Goal: Information Seeking & Learning: Learn about a topic

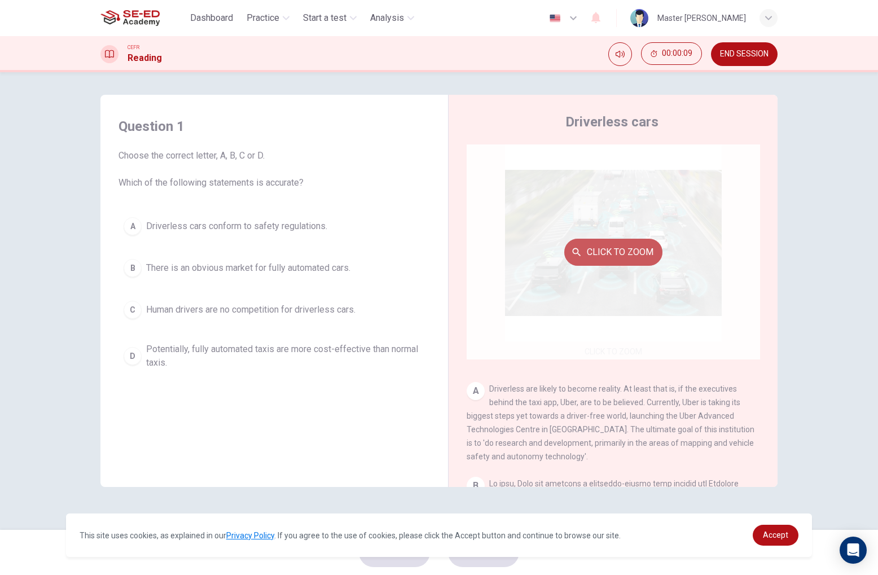
click at [610, 252] on button "Click to Zoom" at bounding box center [613, 252] width 98 height 27
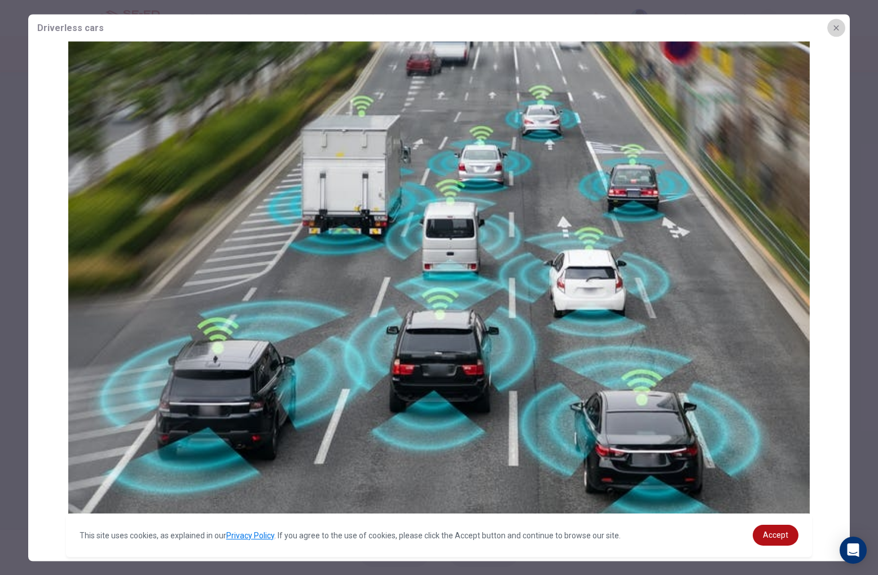
drag, startPoint x: 841, startPoint y: 28, endPoint x: 827, endPoint y: 32, distance: 14.5
click at [841, 28] on button "button" at bounding box center [836, 28] width 18 height 18
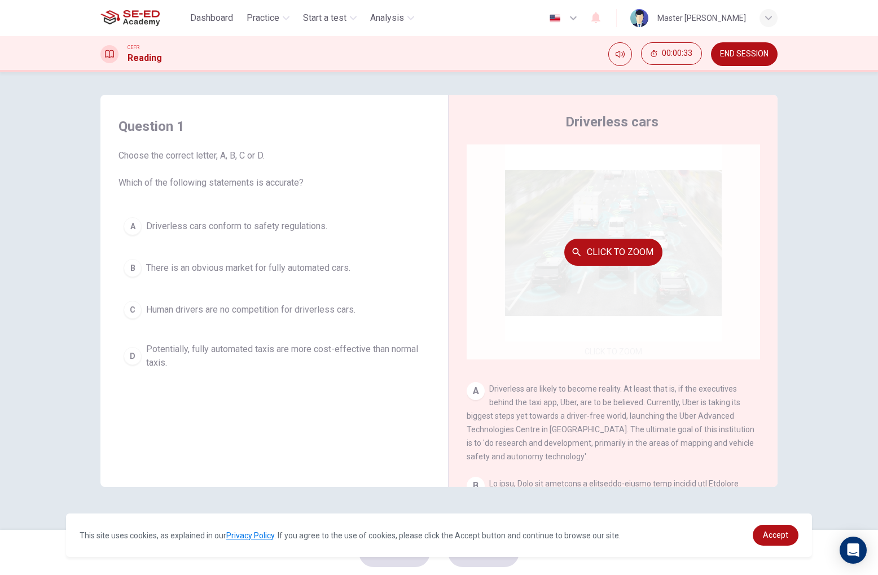
click at [629, 253] on button "Click to Zoom" at bounding box center [613, 252] width 98 height 27
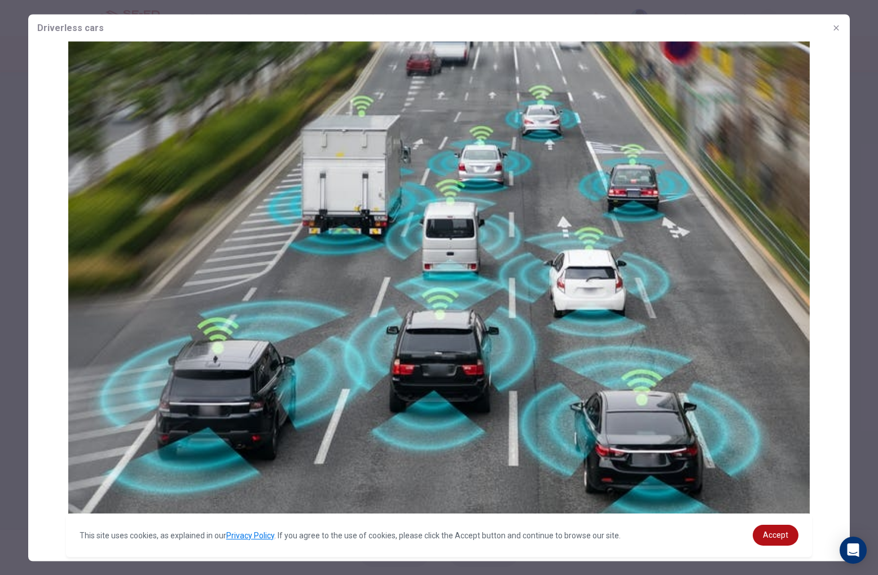
drag, startPoint x: 528, startPoint y: 274, endPoint x: 554, endPoint y: 208, distance: 71.1
click at [562, 214] on img at bounding box center [438, 290] width 821 height 499
click at [838, 29] on icon "button" at bounding box center [835, 27] width 5 height 5
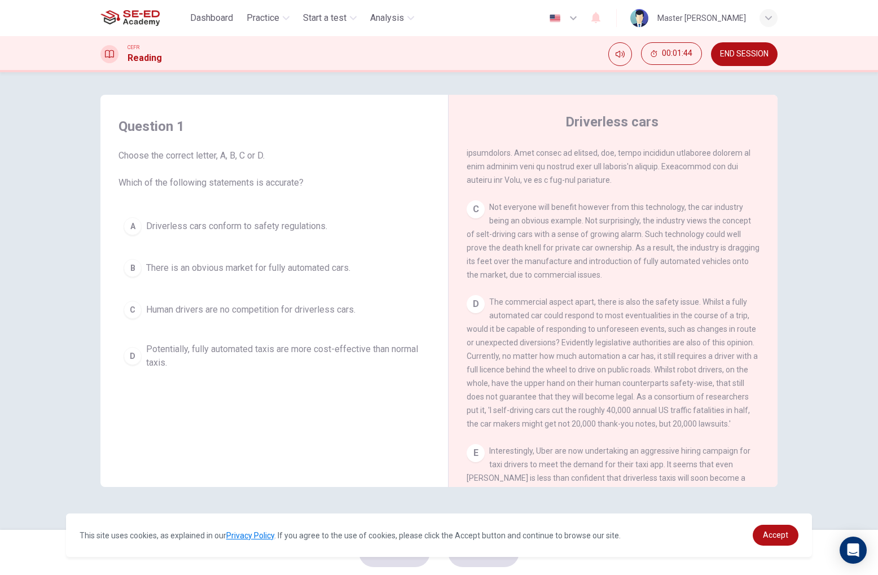
scroll to position [481, 0]
click at [478, 306] on div "D" at bounding box center [475, 303] width 18 height 18
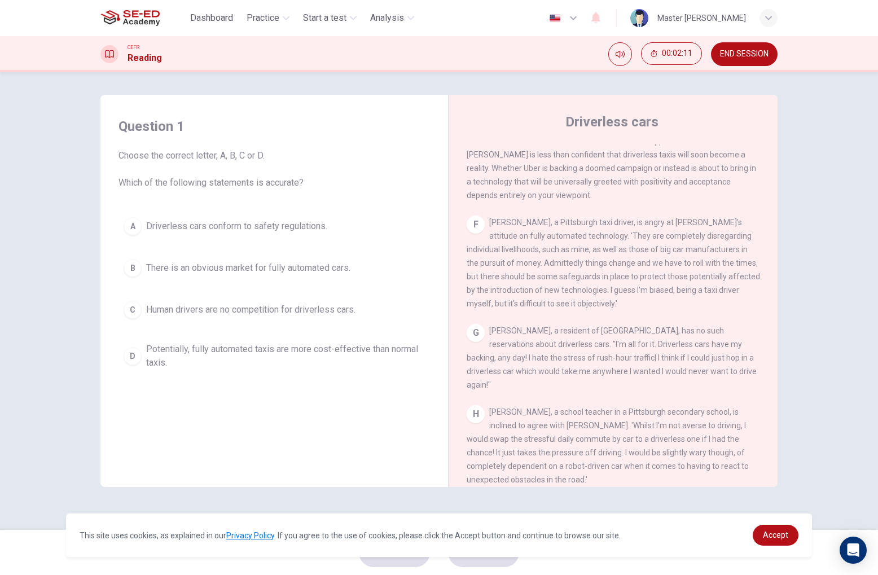
scroll to position [802, 0]
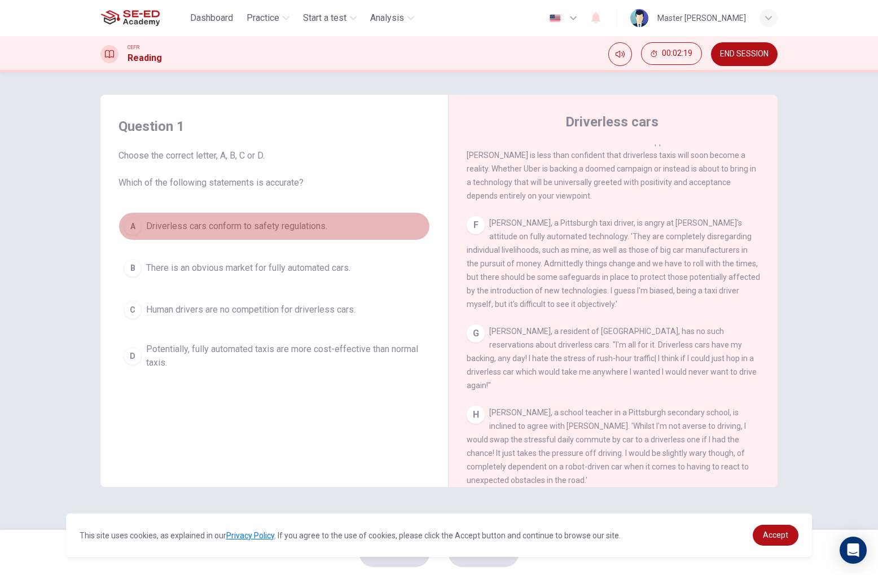
click at [131, 226] on div "A" at bounding box center [133, 226] width 18 height 18
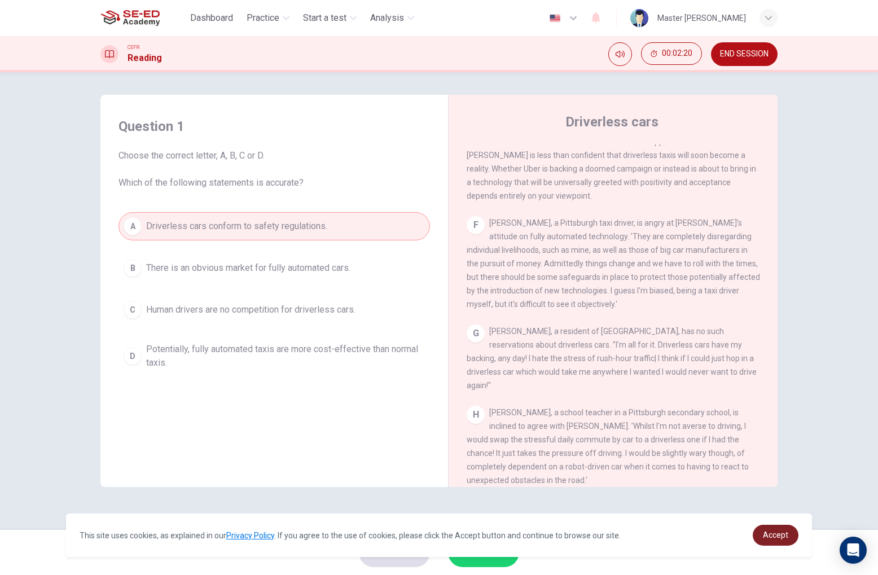
click at [768, 535] on span "Accept" at bounding box center [775, 534] width 25 height 9
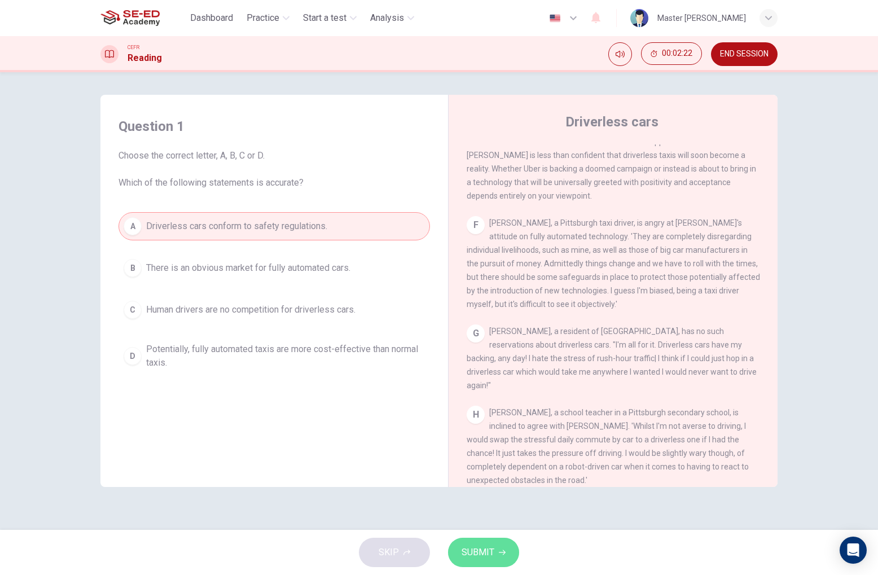
click at [476, 552] on span "SUBMIT" at bounding box center [477, 552] width 33 height 16
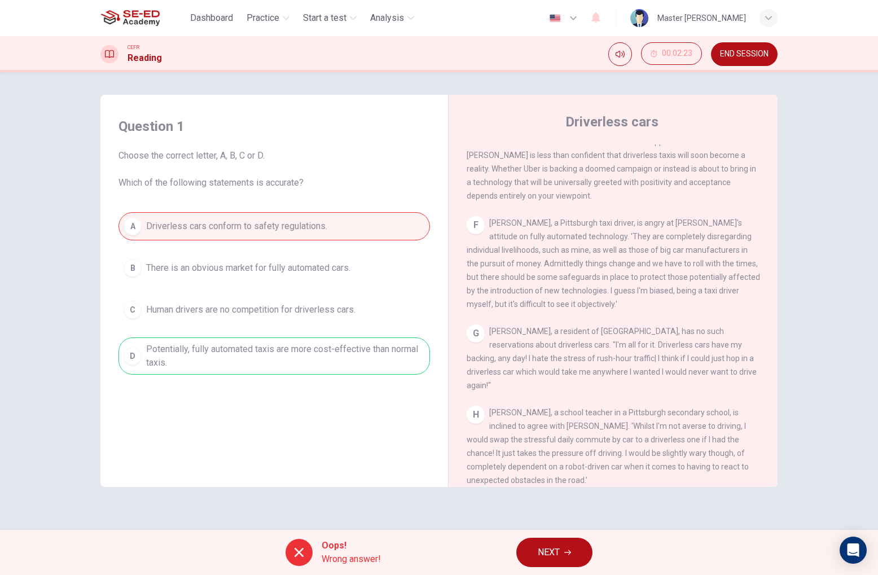
click at [335, 350] on div "A Driverless cars conform to safety regulations. B There is an obvious market f…" at bounding box center [273, 293] width 311 height 162
click at [562, 547] on button "NEXT" at bounding box center [554, 551] width 76 height 29
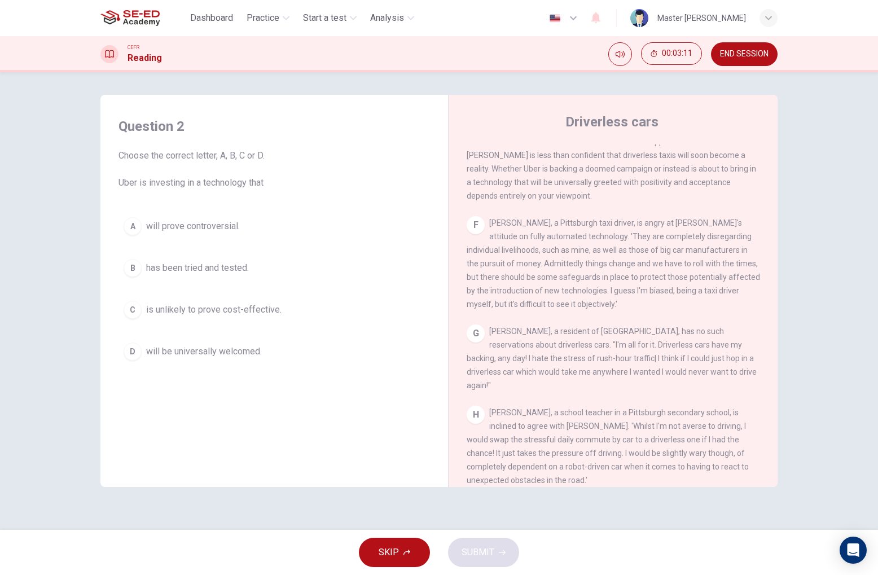
scroll to position [797, 0]
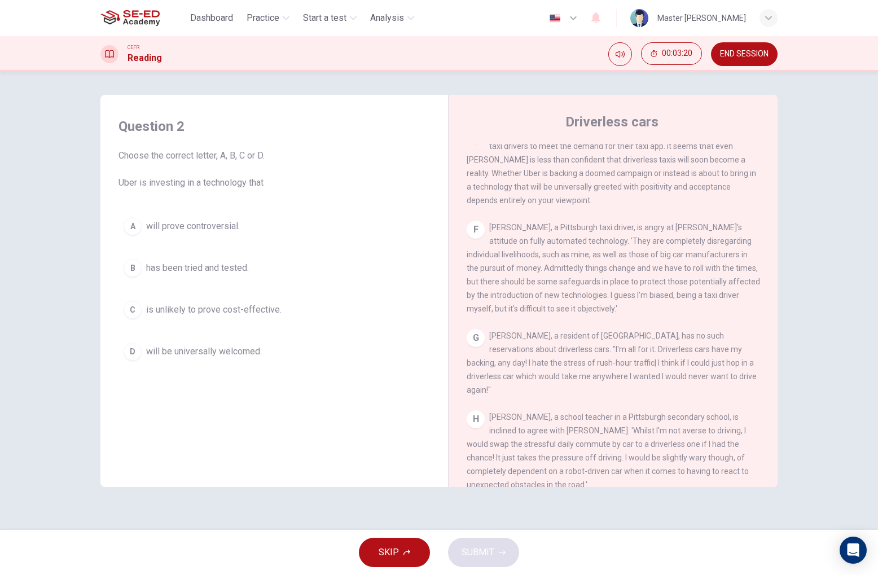
click at [177, 228] on span "will prove controversial." at bounding box center [193, 226] width 94 height 14
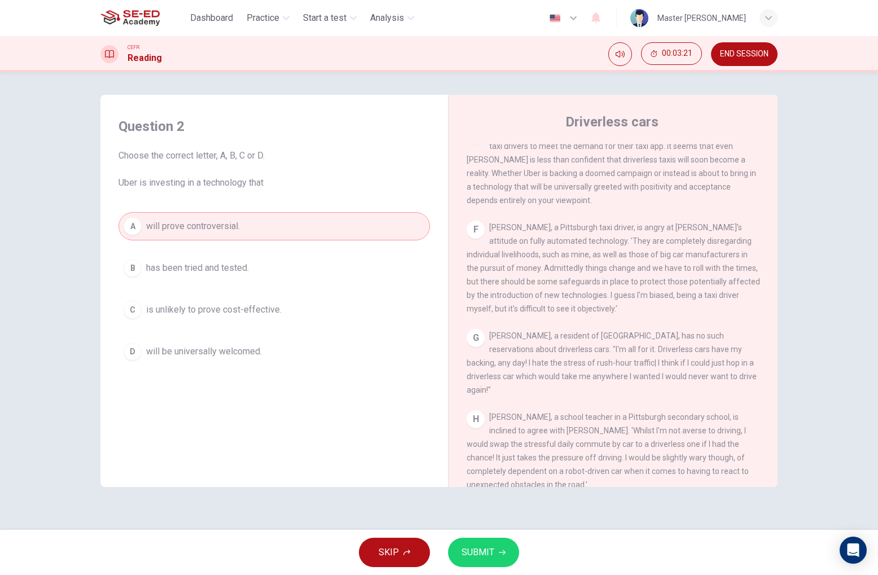
click at [493, 554] on span "SUBMIT" at bounding box center [477, 552] width 33 height 16
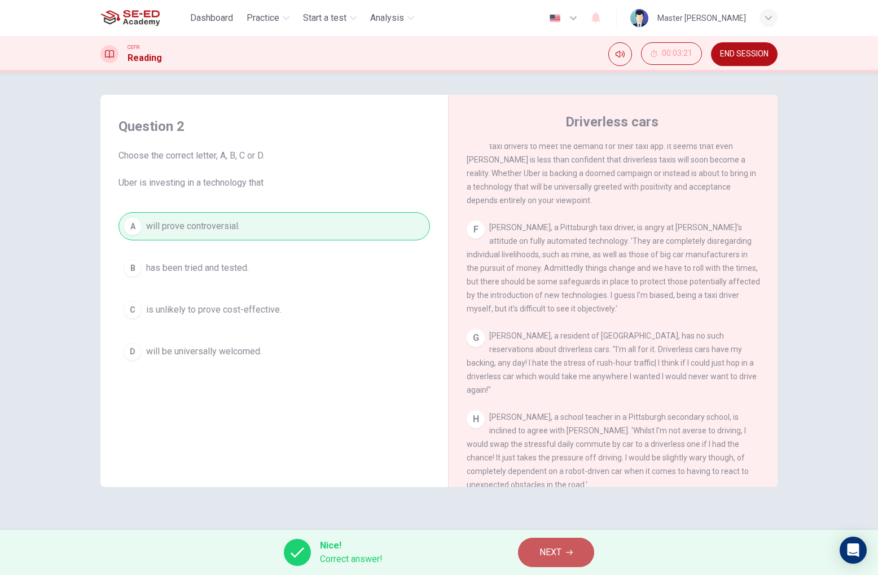
click at [567, 547] on button "NEXT" at bounding box center [556, 551] width 76 height 29
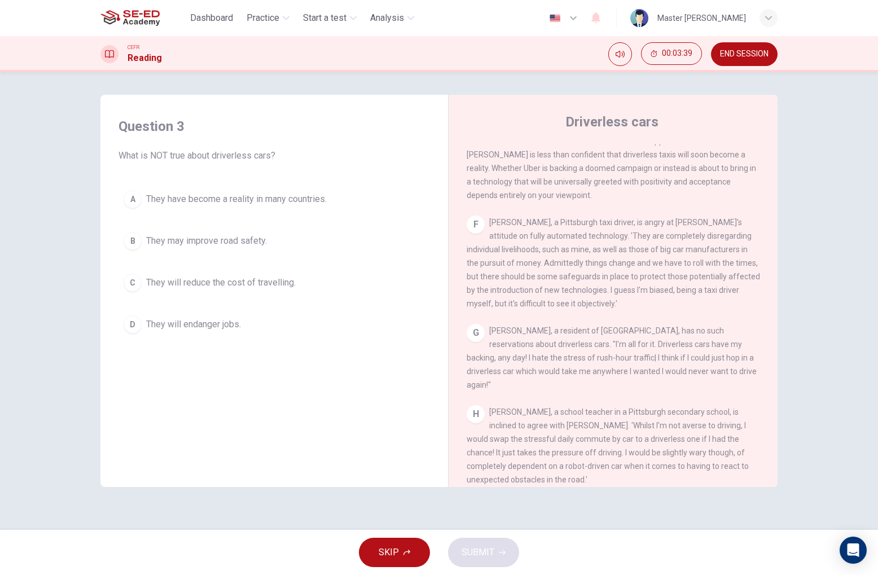
scroll to position [802, 0]
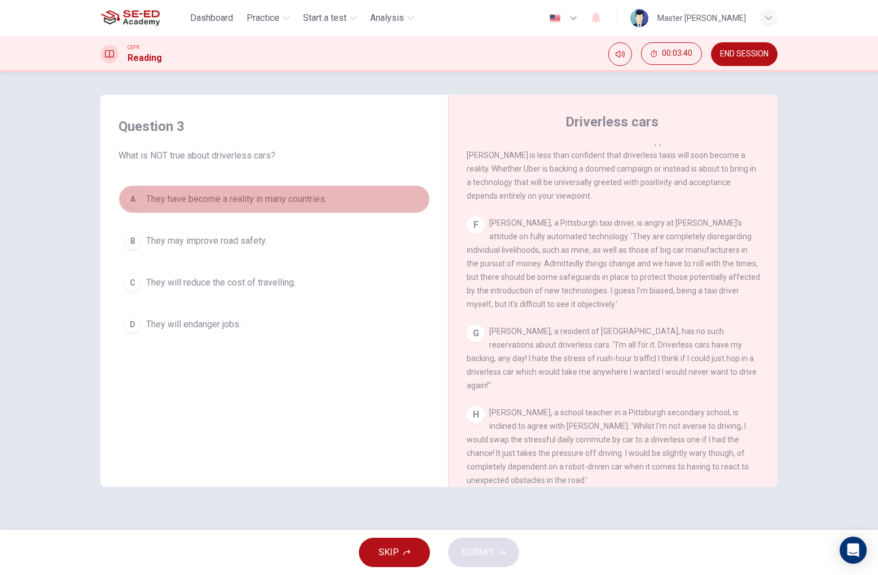
drag, startPoint x: 133, startPoint y: 196, endPoint x: 249, endPoint y: 262, distance: 134.1
click at [133, 196] on div "A" at bounding box center [133, 199] width 18 height 18
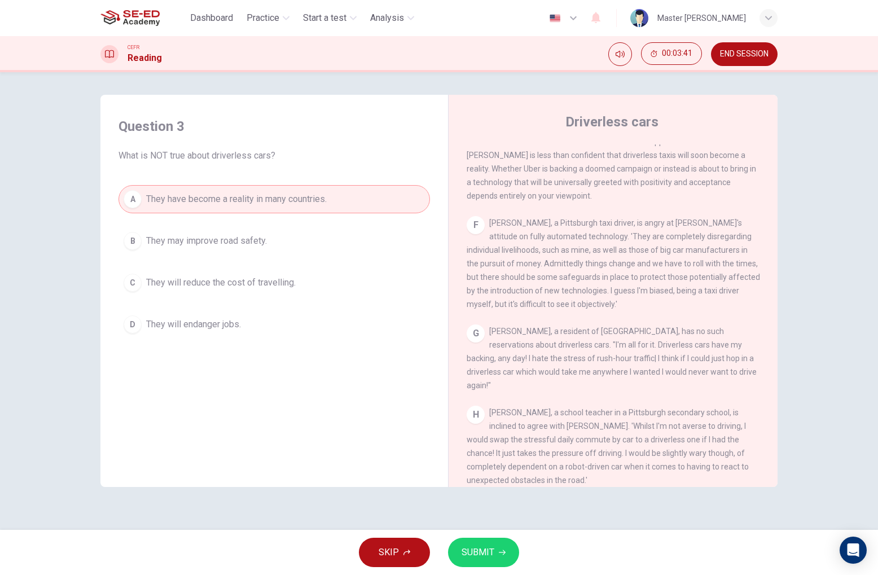
click at [486, 548] on span "SUBMIT" at bounding box center [477, 552] width 33 height 16
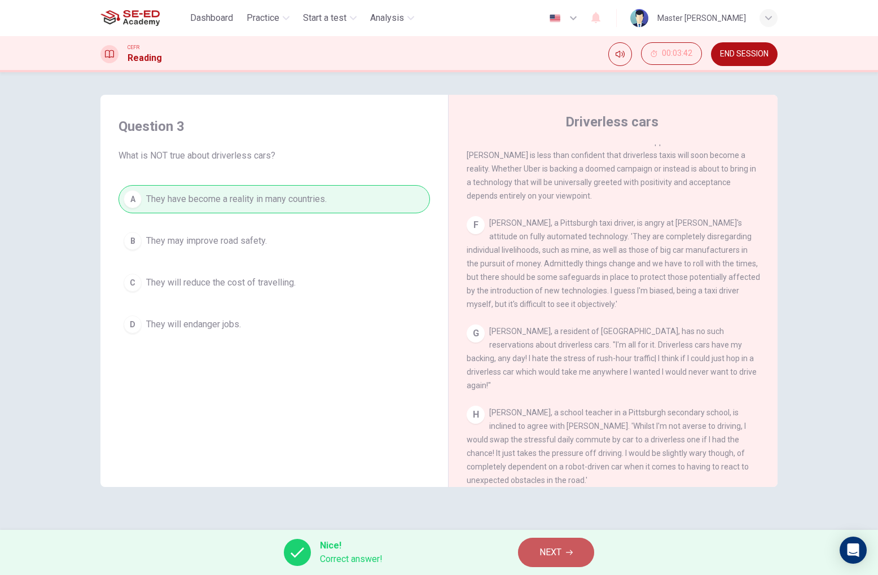
click at [557, 554] on span "NEXT" at bounding box center [550, 552] width 22 height 16
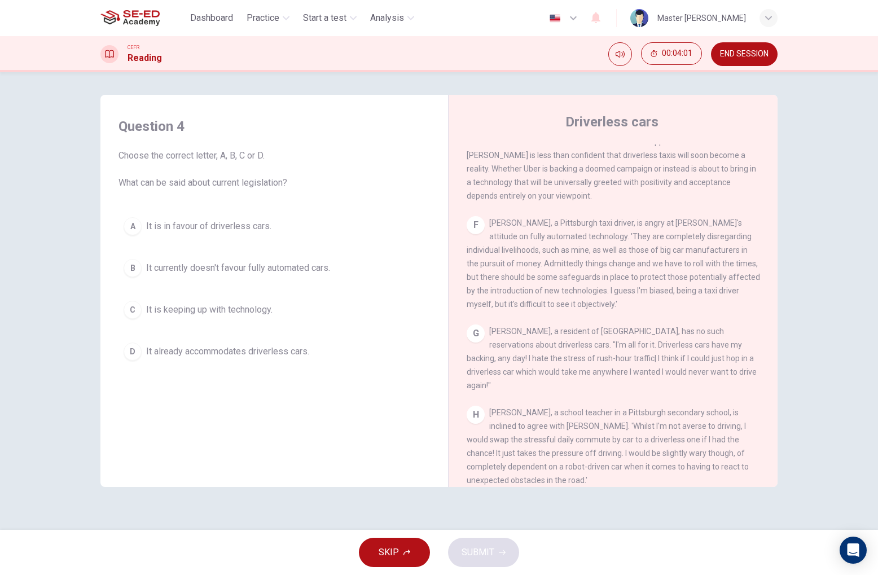
scroll to position [-1, 0]
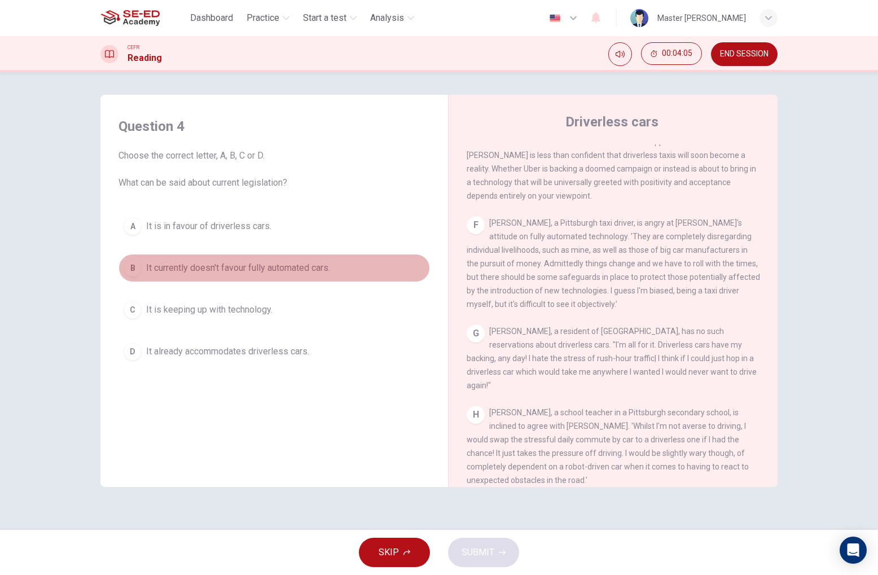
click at [137, 274] on div "B" at bounding box center [133, 268] width 18 height 18
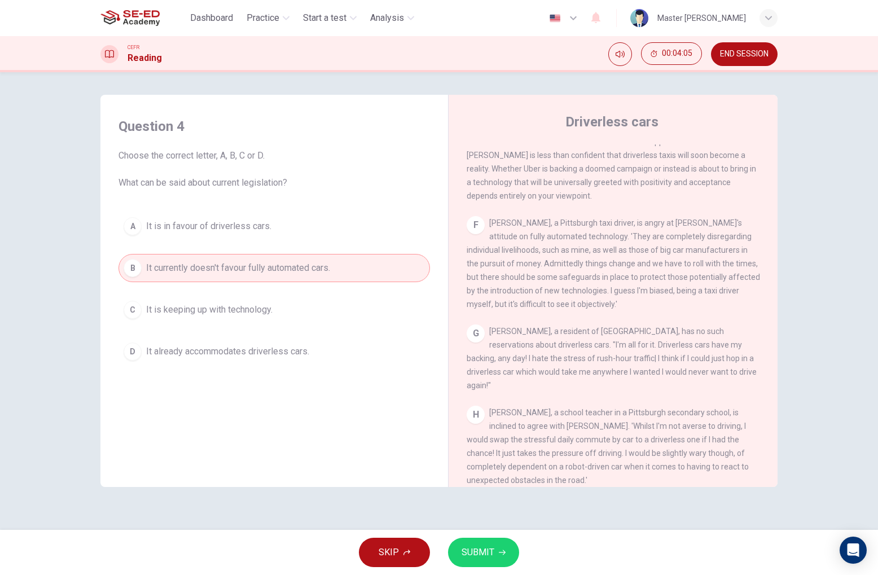
scroll to position [0, 0]
click at [479, 556] on span "SUBMIT" at bounding box center [477, 552] width 33 height 16
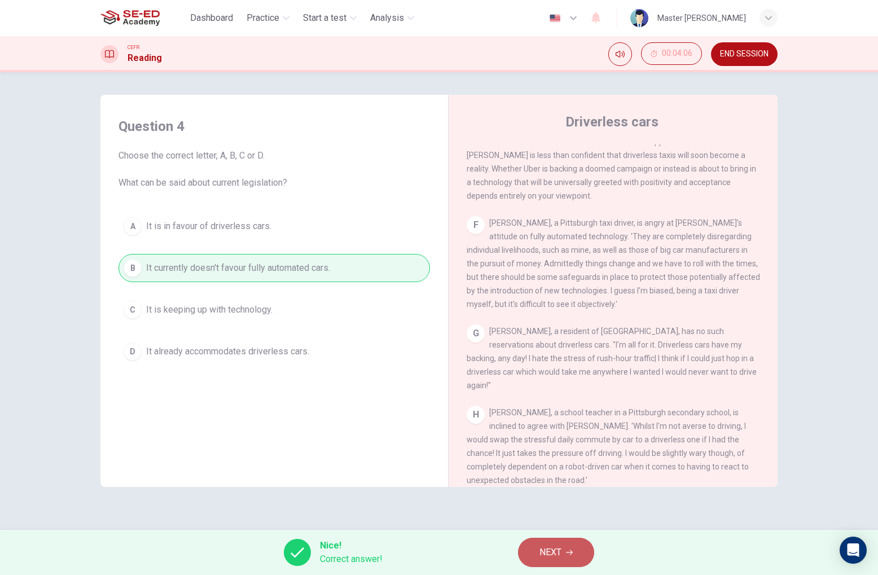
click at [536, 552] on button "NEXT" at bounding box center [556, 551] width 76 height 29
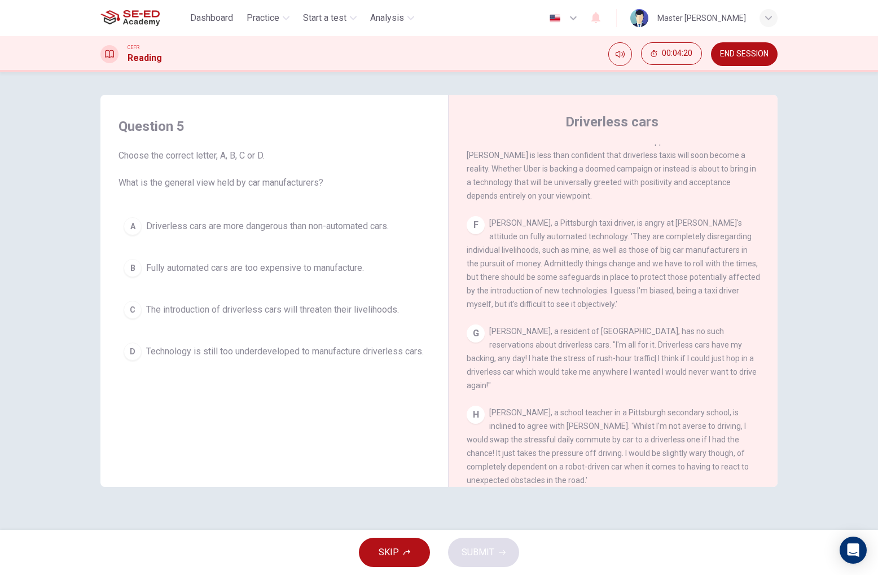
click at [140, 352] on div "D" at bounding box center [133, 351] width 18 height 18
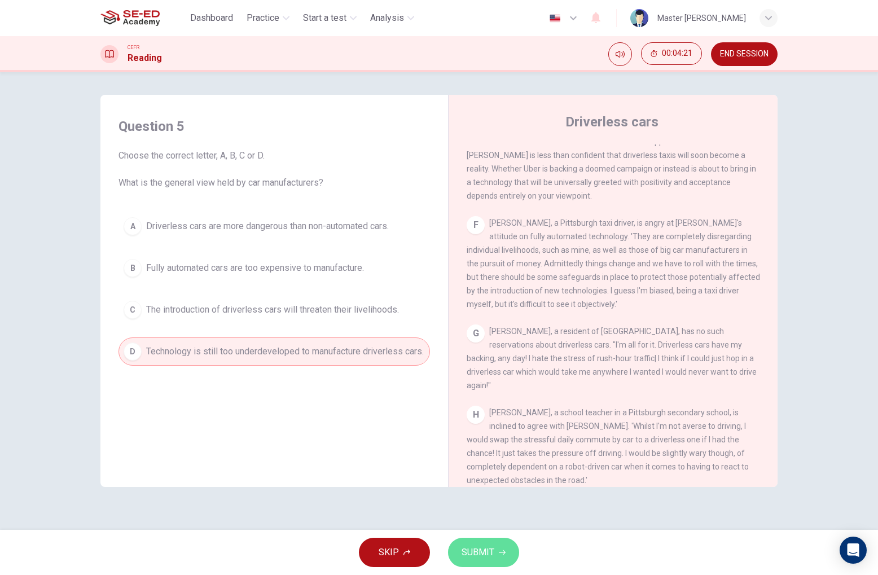
click at [488, 551] on span "SUBMIT" at bounding box center [477, 552] width 33 height 16
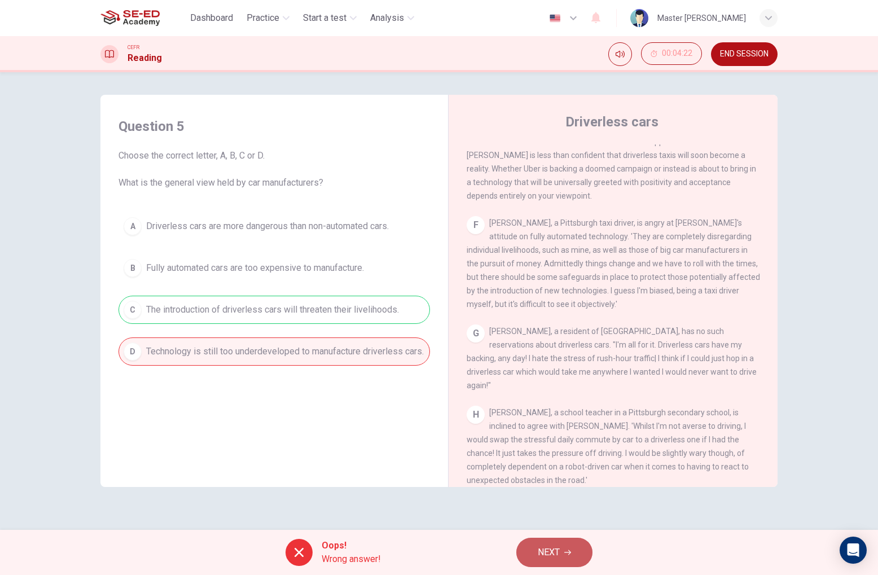
click at [549, 546] on span "NEXT" at bounding box center [548, 552] width 22 height 16
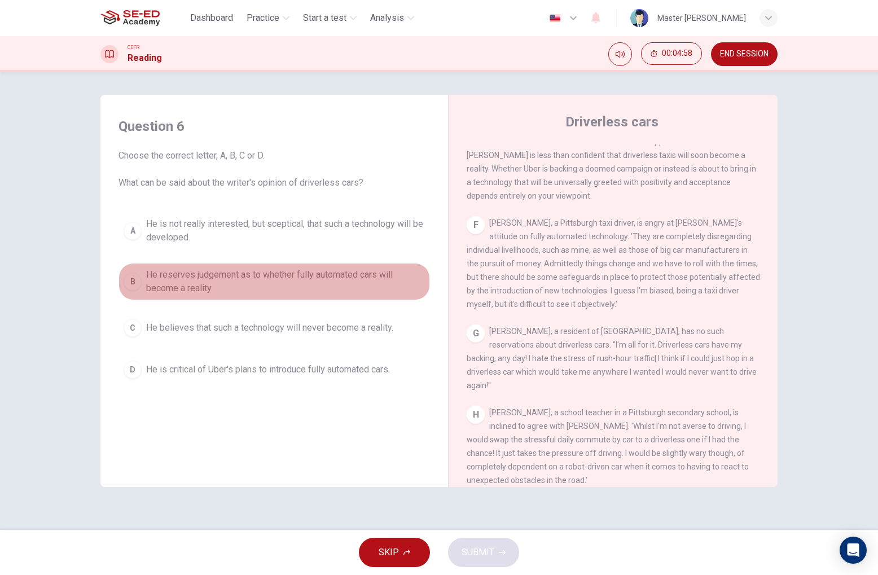
drag, startPoint x: 208, startPoint y: 282, endPoint x: 285, endPoint y: 315, distance: 83.4
click at [209, 283] on span "He reserves judgement as to whether fully automated cars will become a reality." at bounding box center [285, 281] width 279 height 27
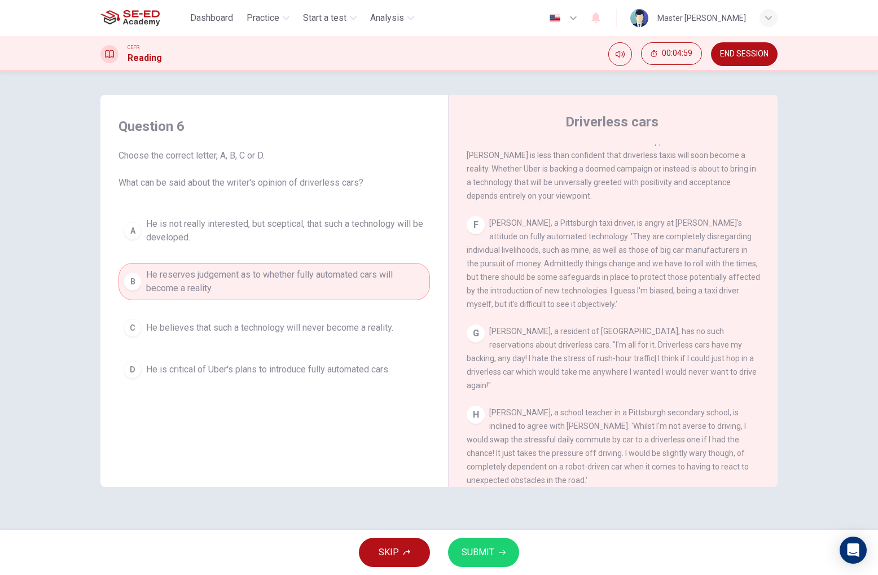
drag, startPoint x: 482, startPoint y: 550, endPoint x: 513, endPoint y: 474, distance: 82.0
click at [482, 549] on span "SUBMIT" at bounding box center [477, 552] width 33 height 16
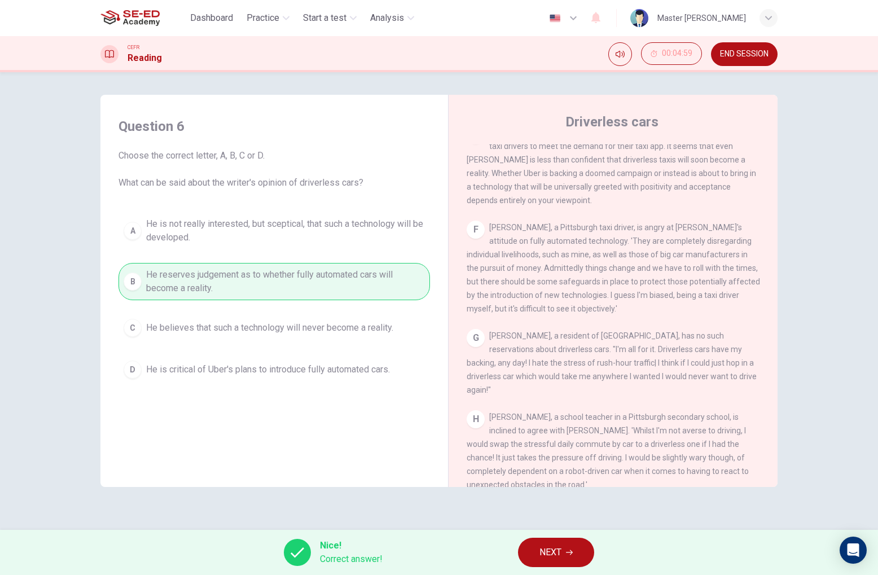
scroll to position [797, 0]
drag, startPoint x: 560, startPoint y: 558, endPoint x: 533, endPoint y: 510, distance: 54.6
click at [560, 558] on span "NEXT" at bounding box center [550, 552] width 22 height 16
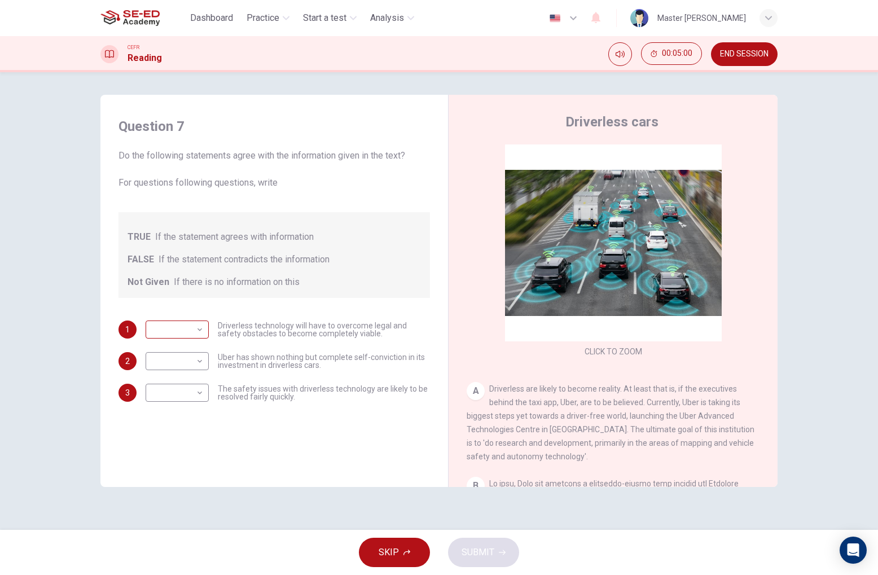
scroll to position [0, 1]
click at [191, 332] on body "This site uses cookies, as explained in our Privacy Policy . If you agree to th…" at bounding box center [439, 287] width 878 height 575
click at [192, 329] on div at bounding box center [439, 287] width 878 height 575
click at [188, 329] on body "This site uses cookies, as explained in our Privacy Policy . If you agree to th…" at bounding box center [439, 287] width 878 height 575
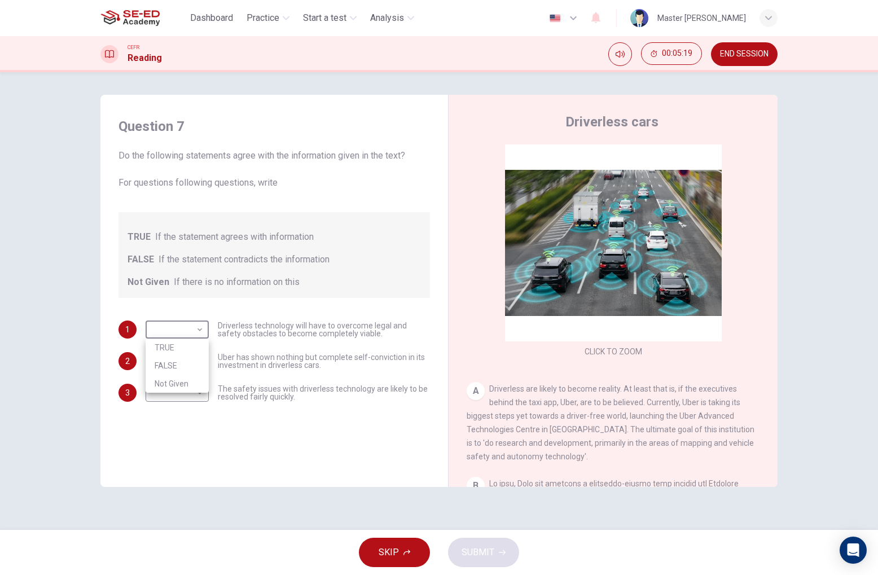
click at [179, 363] on li "FALSE" at bounding box center [177, 365] width 63 height 18
click at [178, 330] on body "This site uses cookies, as explained in our Privacy Policy . If you agree to th…" at bounding box center [439, 287] width 878 height 575
click at [173, 343] on li "TRUE" at bounding box center [177, 347] width 63 height 18
type input "TRUE"
click at [195, 361] on body "This site uses cookies, as explained in our Privacy Policy . If you agree to th…" at bounding box center [439, 287] width 878 height 575
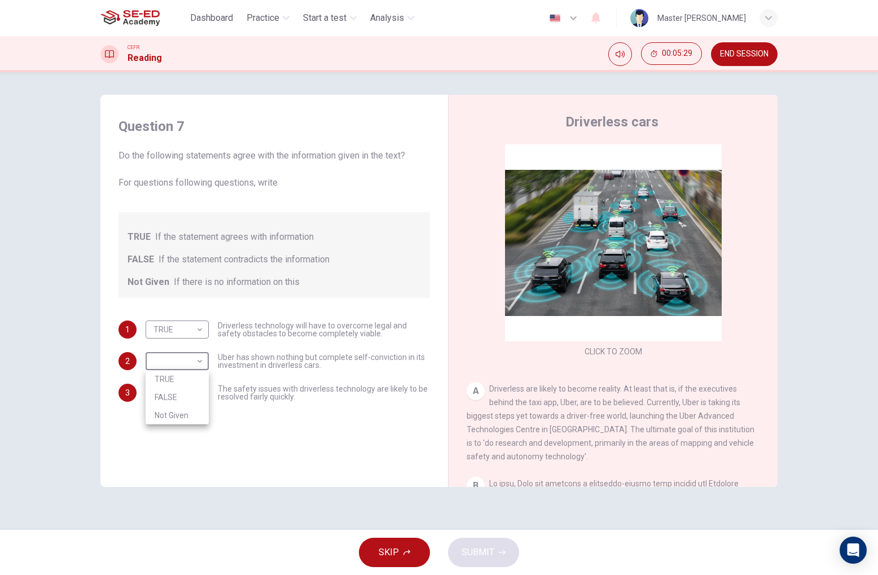
click at [177, 381] on li "TRUE" at bounding box center [177, 379] width 63 height 18
type input "TRUE"
click at [175, 396] on body "This site uses cookies, as explained in our Privacy Policy . If you agree to th…" at bounding box center [439, 287] width 878 height 575
click at [181, 433] on li "FALSE" at bounding box center [177, 429] width 63 height 18
type input "FALSE"
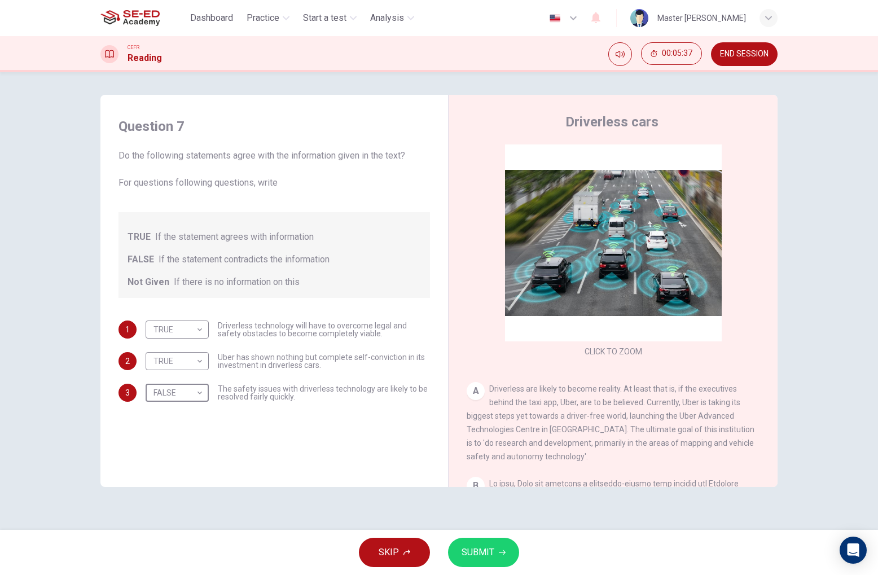
click at [471, 543] on button "SUBMIT" at bounding box center [483, 551] width 71 height 29
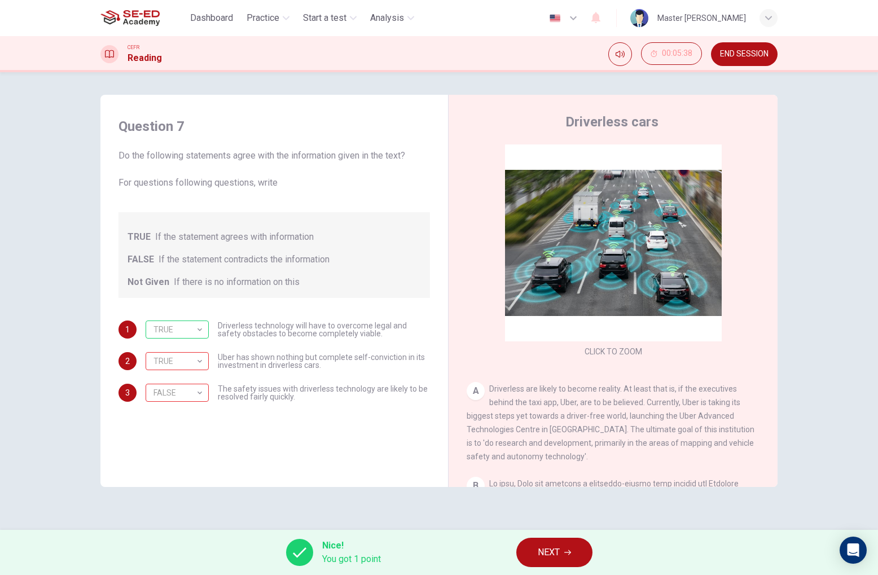
scroll to position [0, 1]
click at [552, 555] on span "NEXT" at bounding box center [548, 552] width 22 height 16
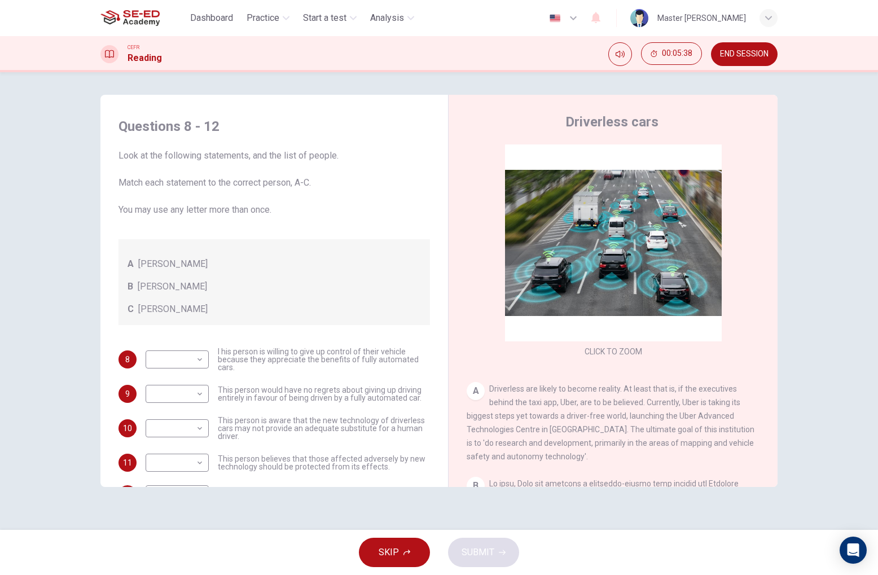
scroll to position [0, 0]
click at [191, 359] on body "This site uses cookies, as explained in our Privacy Policy . If you agree to th…" at bounding box center [439, 287] width 878 height 575
click at [192, 358] on div at bounding box center [439, 287] width 878 height 575
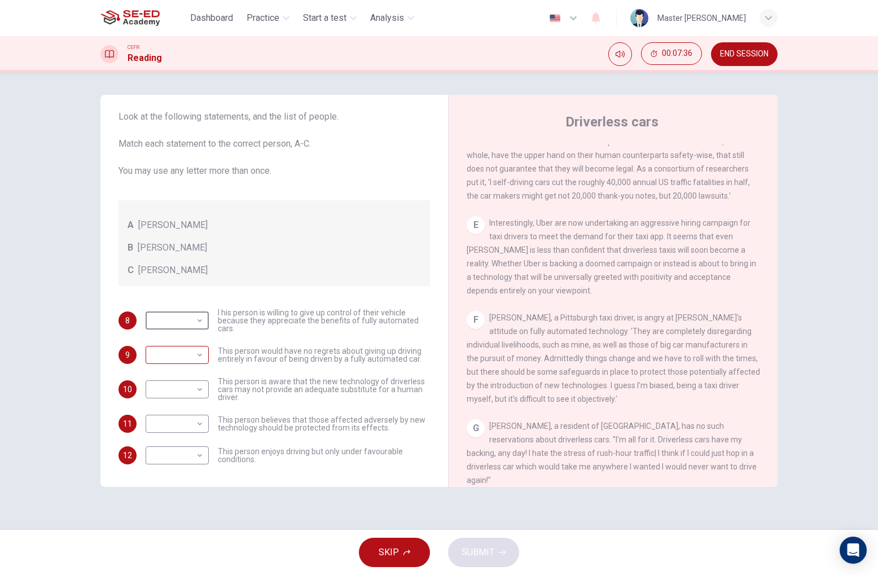
click at [190, 358] on body "This site uses cookies, as explained in our Privacy Policy . If you agree to th…" at bounding box center [439, 287] width 878 height 575
click at [162, 387] on li "B" at bounding box center [177, 391] width 63 height 18
type input "B"
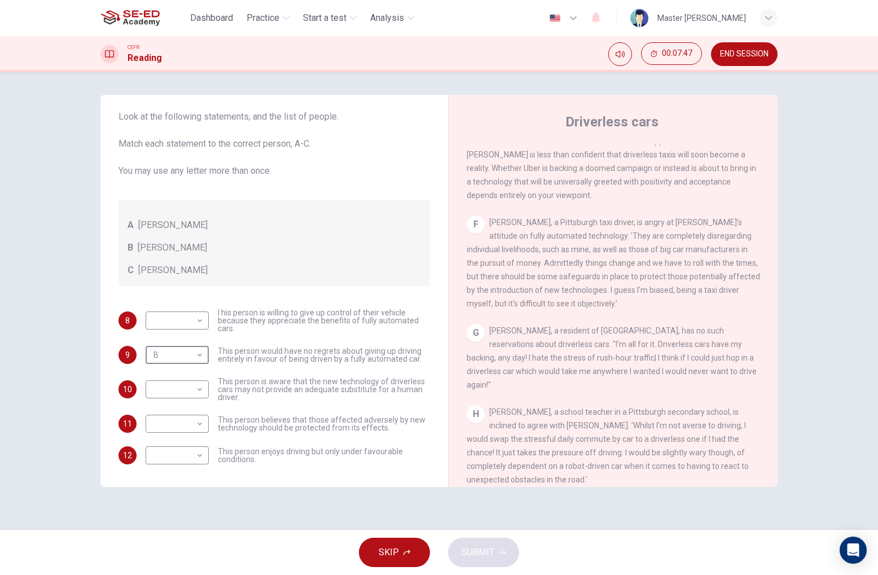
scroll to position [802, 0]
click at [202, 455] on body "This site uses cookies, as explained in our Privacy Policy . If you agree to th…" at bounding box center [439, 287] width 878 height 575
drag, startPoint x: 177, startPoint y: 511, endPoint x: 180, endPoint y: 475, distance: 36.2
click at [180, 508] on li "C" at bounding box center [177, 509] width 63 height 18
type input "C"
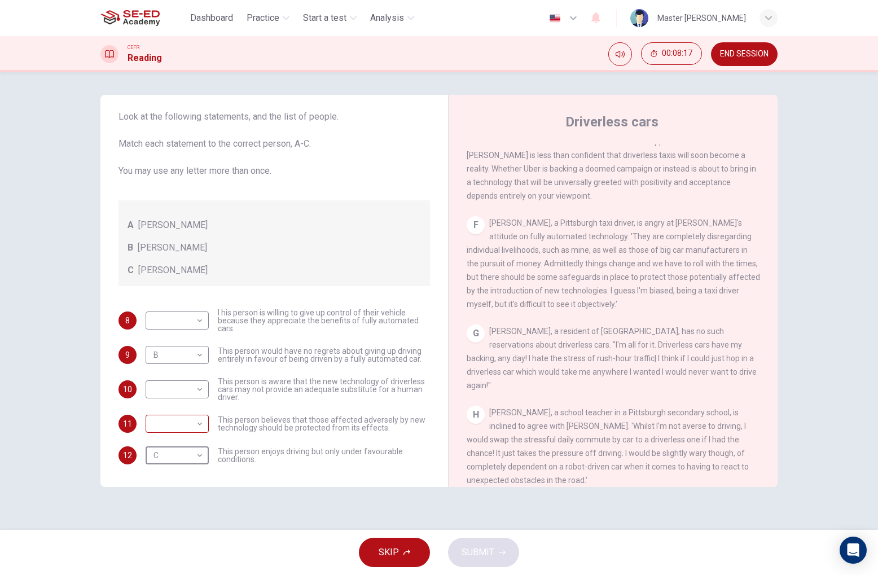
click at [195, 420] on body "This site uses cookies, as explained in our Privacy Policy . If you agree to th…" at bounding box center [439, 287] width 878 height 575
click at [198, 311] on div at bounding box center [439, 287] width 878 height 575
click at [198, 316] on body "This site uses cookies, as explained in our Privacy Policy . If you agree to th…" at bounding box center [439, 287] width 878 height 575
drag, startPoint x: 177, startPoint y: 336, endPoint x: 180, endPoint y: 342, distance: 7.6
click at [177, 336] on li "A" at bounding box center [177, 338] width 63 height 18
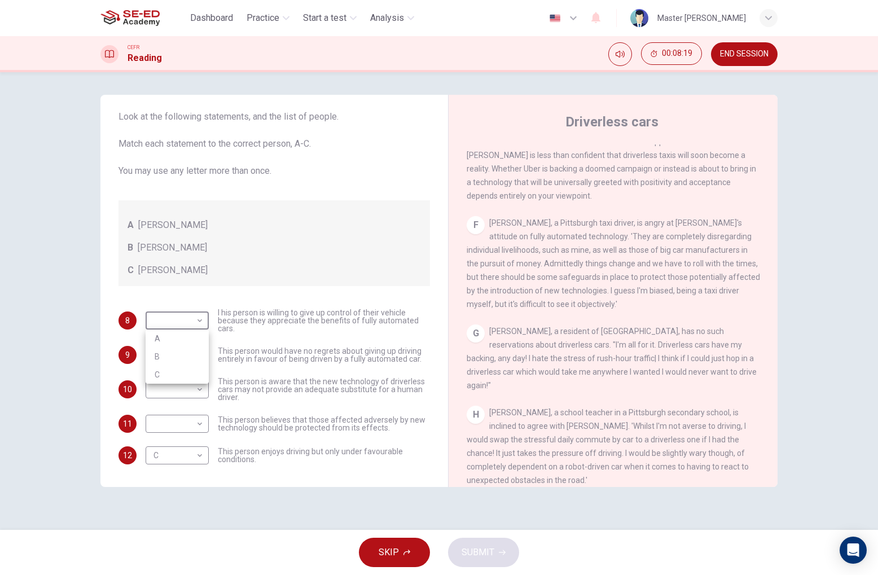
type input "A"
click at [182, 388] on body "This site uses cookies, as explained in our Privacy Policy . If you agree to th…" at bounding box center [439, 287] width 878 height 575
click at [177, 406] on li "A" at bounding box center [177, 407] width 63 height 18
type input "A"
click at [180, 430] on body "This site uses cookies, as explained in our Privacy Policy . If you agree to th…" at bounding box center [439, 287] width 878 height 575
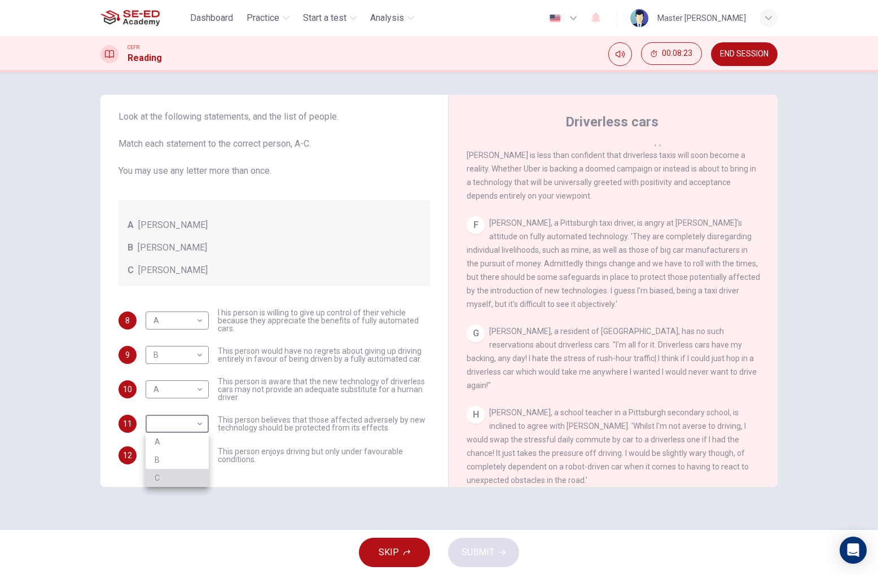
drag, startPoint x: 189, startPoint y: 475, endPoint x: 209, endPoint y: 475, distance: 19.7
click at [191, 475] on li "C" at bounding box center [177, 478] width 63 height 18
type input "C"
drag, startPoint x: 494, startPoint y: 544, endPoint x: 535, endPoint y: 531, distance: 42.6
click at [494, 544] on button "SUBMIT" at bounding box center [483, 551] width 71 height 29
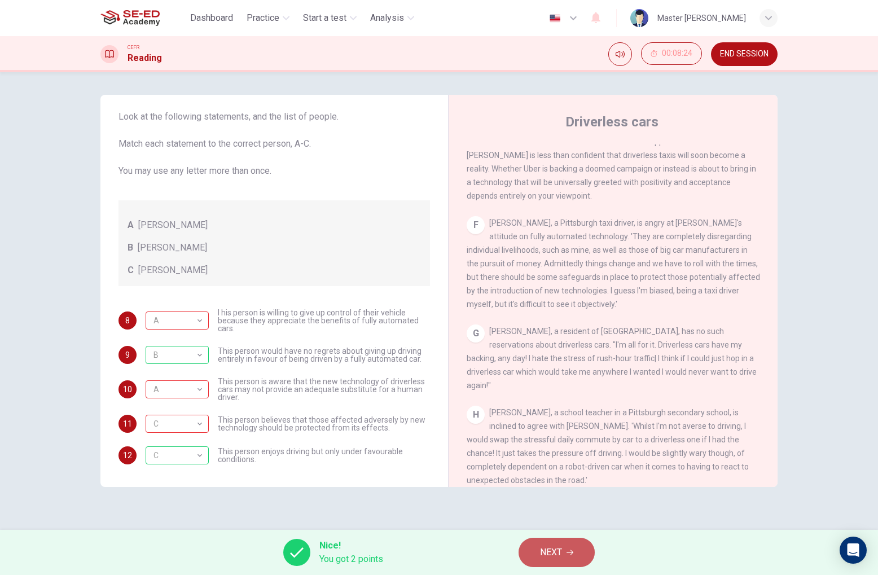
click at [559, 547] on span "NEXT" at bounding box center [551, 552] width 22 height 16
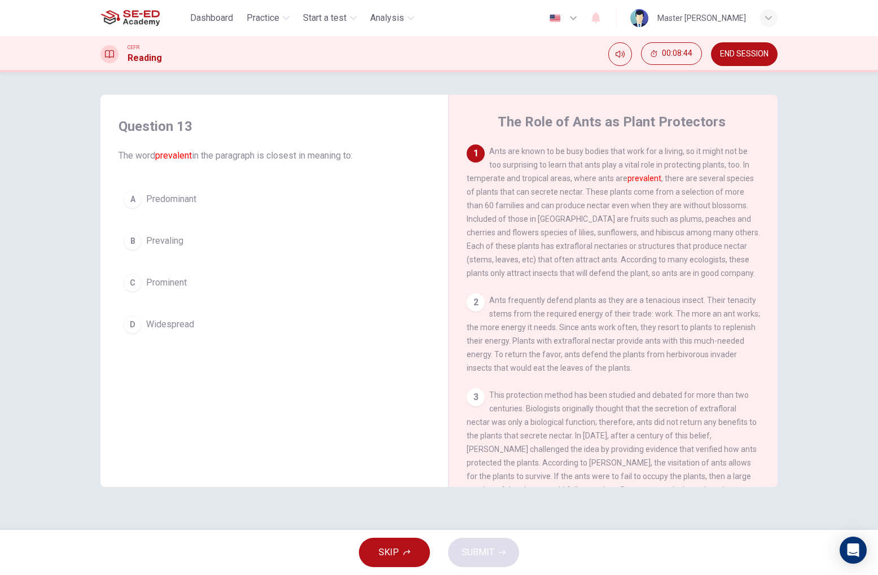
scroll to position [0, 0]
click at [854, 554] on icon "Open Intercom Messenger" at bounding box center [852, 550] width 13 height 15
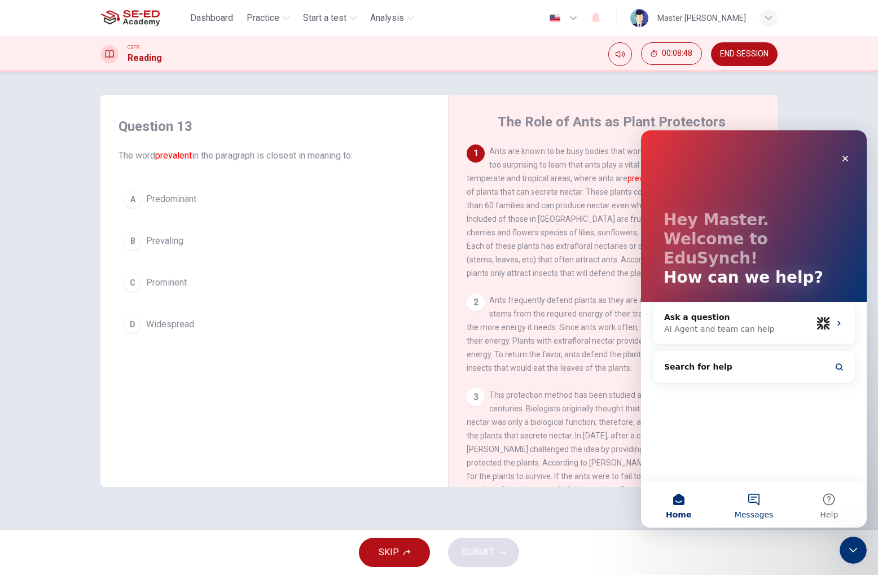
click at [765, 500] on button "Messages" at bounding box center [753, 504] width 75 height 45
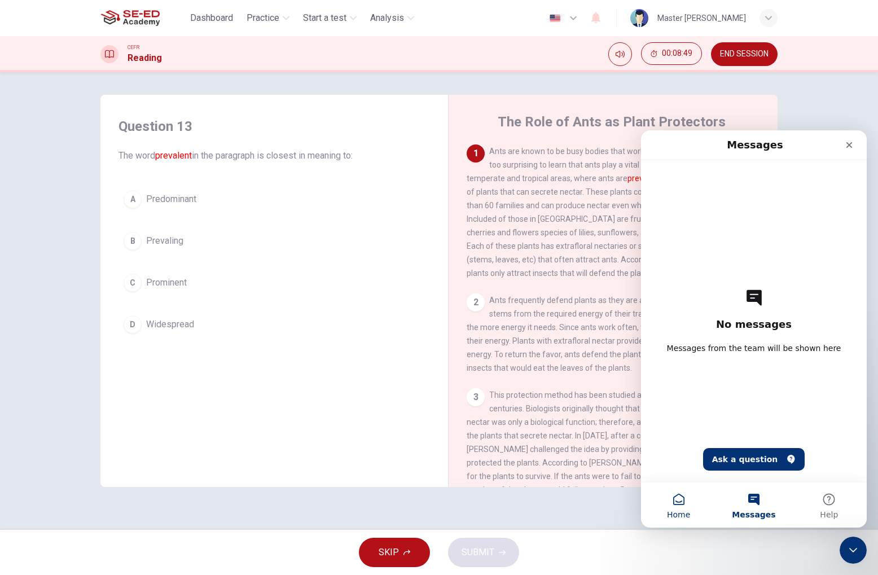
click at [678, 499] on button "Home" at bounding box center [678, 504] width 75 height 45
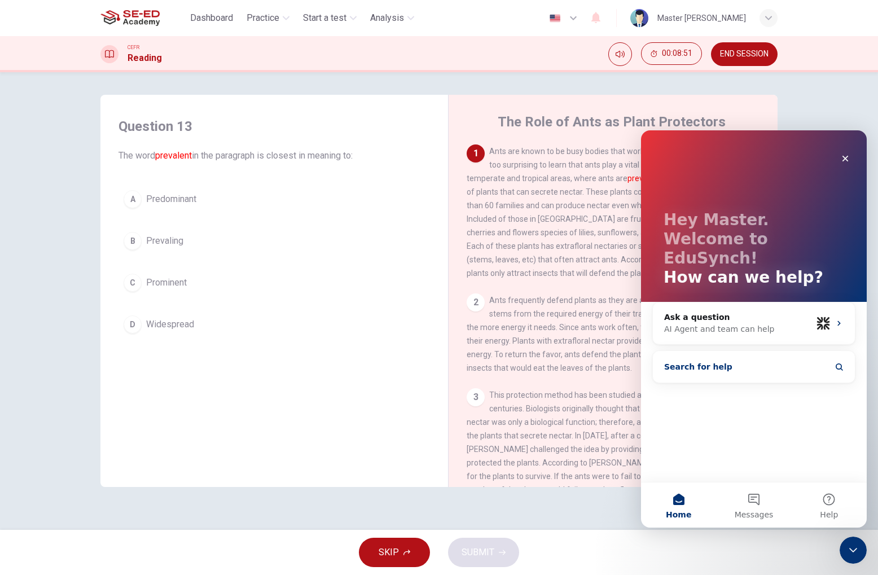
click at [738, 355] on button "Search for help" at bounding box center [753, 366] width 193 height 23
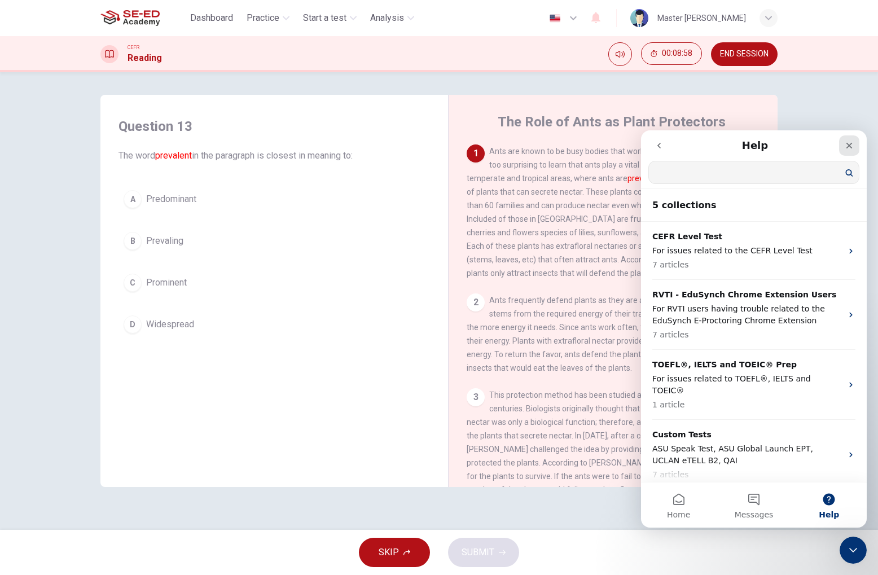
click at [851, 146] on icon "Close" at bounding box center [848, 145] width 9 height 9
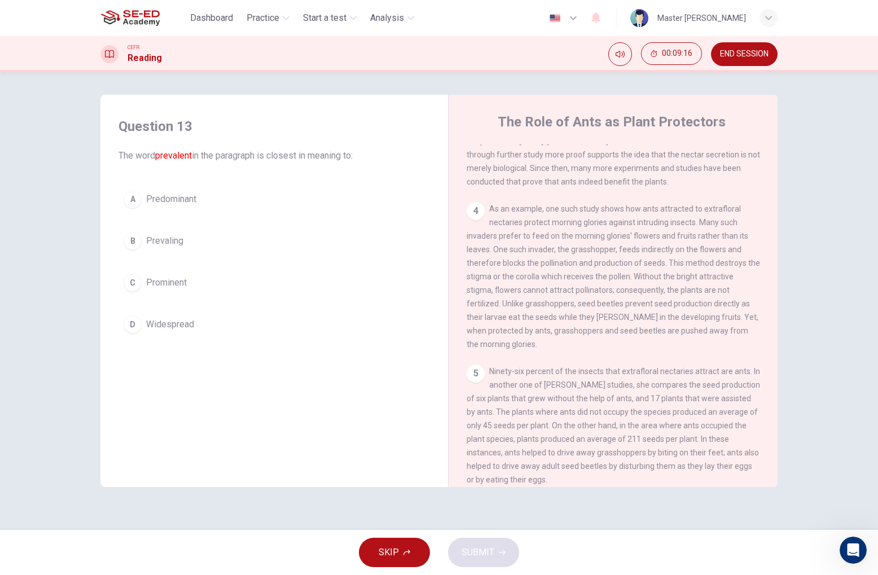
scroll to position [362, 0]
click at [622, 61] on button "Mute" at bounding box center [620, 54] width 24 height 24
click at [622, 56] on icon "Unmute" at bounding box center [619, 54] width 9 height 9
click at [178, 244] on span "Prevaling" at bounding box center [164, 241] width 37 height 14
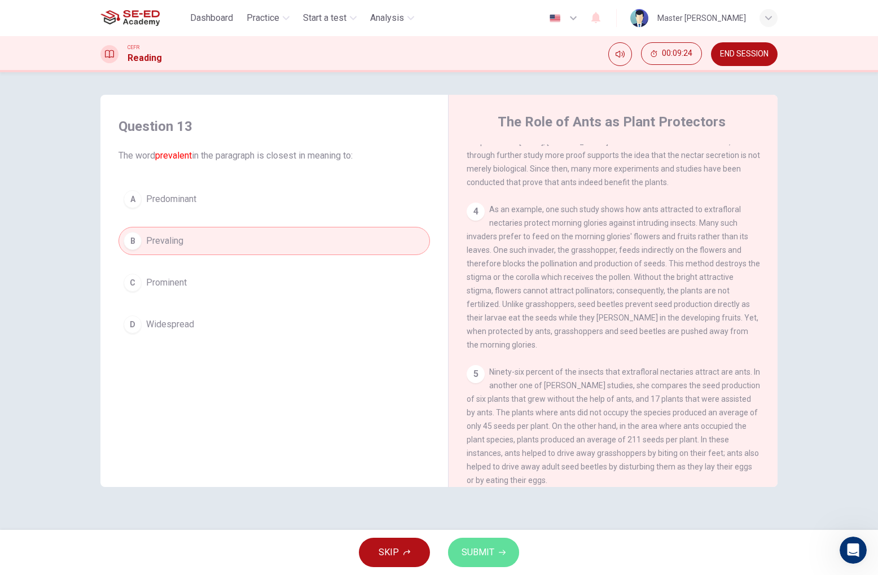
drag, startPoint x: 474, startPoint y: 549, endPoint x: 474, endPoint y: 543, distance: 6.2
click at [473, 549] on span "SUBMIT" at bounding box center [477, 552] width 33 height 16
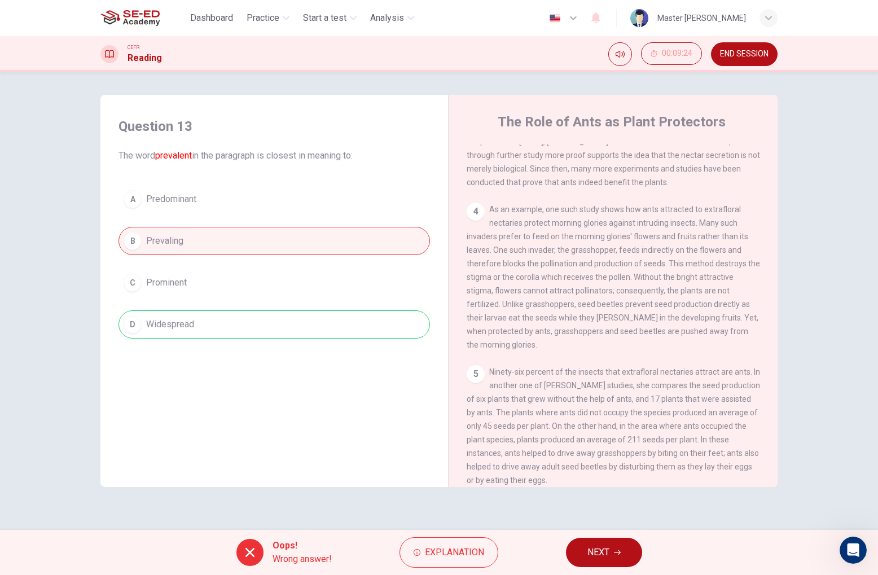
click at [605, 558] on span "NEXT" at bounding box center [598, 552] width 22 height 16
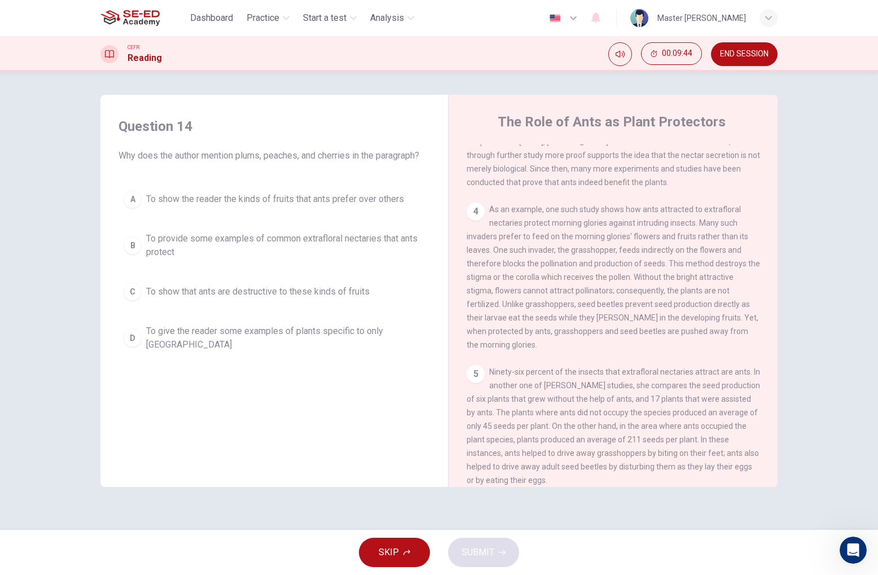
drag, startPoint x: 187, startPoint y: 250, endPoint x: 205, endPoint y: 251, distance: 18.1
click at [187, 250] on span "To provide some examples of common extrafloral nectaries that ants protect" at bounding box center [285, 245] width 279 height 27
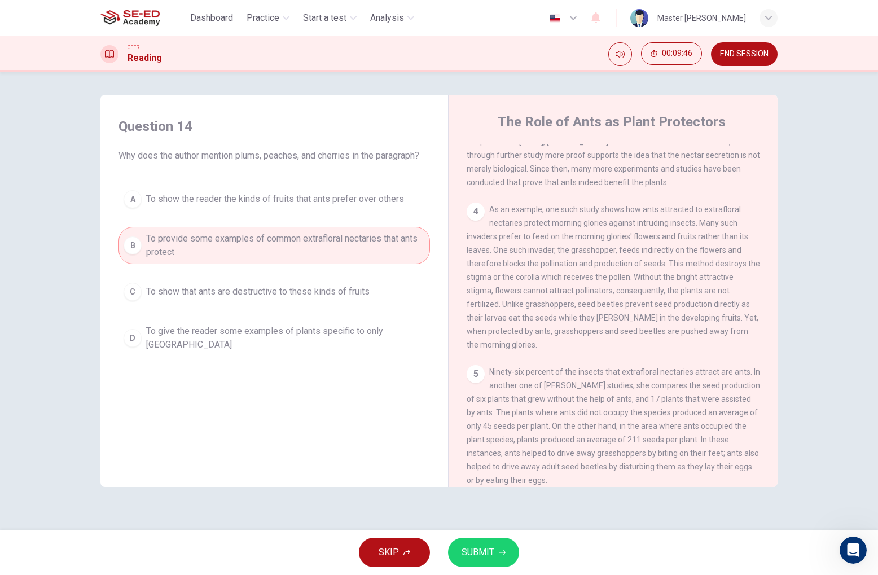
click at [482, 549] on span "SUBMIT" at bounding box center [477, 552] width 33 height 16
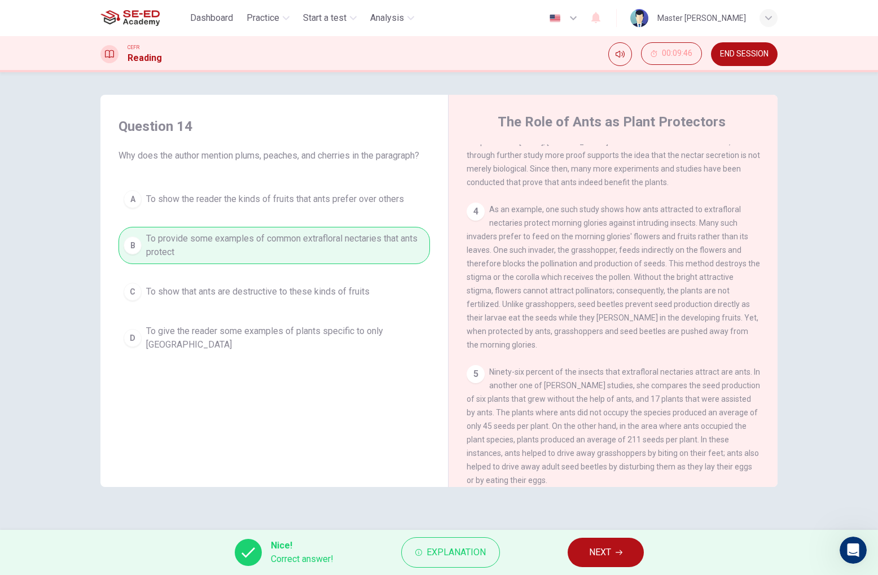
scroll to position [-2, 0]
click at [598, 562] on button "NEXT" at bounding box center [605, 551] width 76 height 29
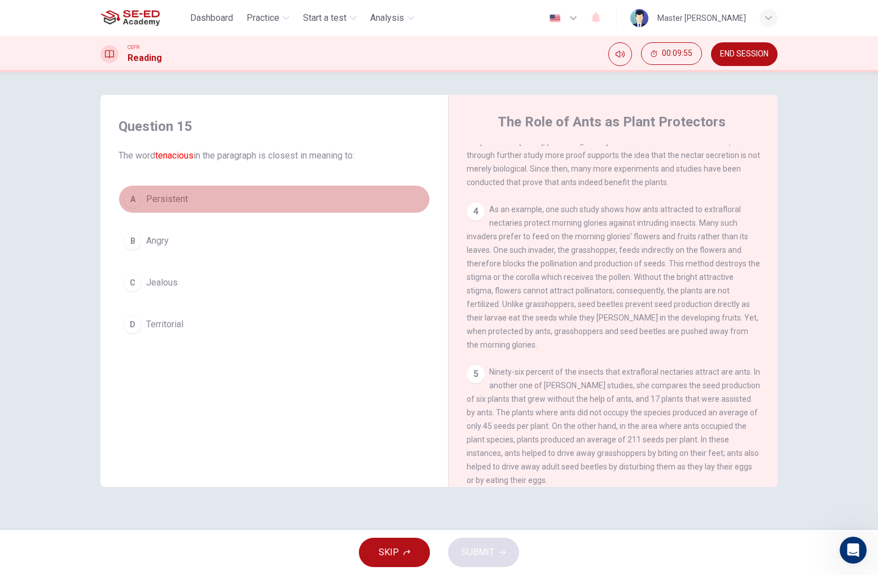
click at [145, 200] on button "A Persistent" at bounding box center [273, 199] width 311 height 28
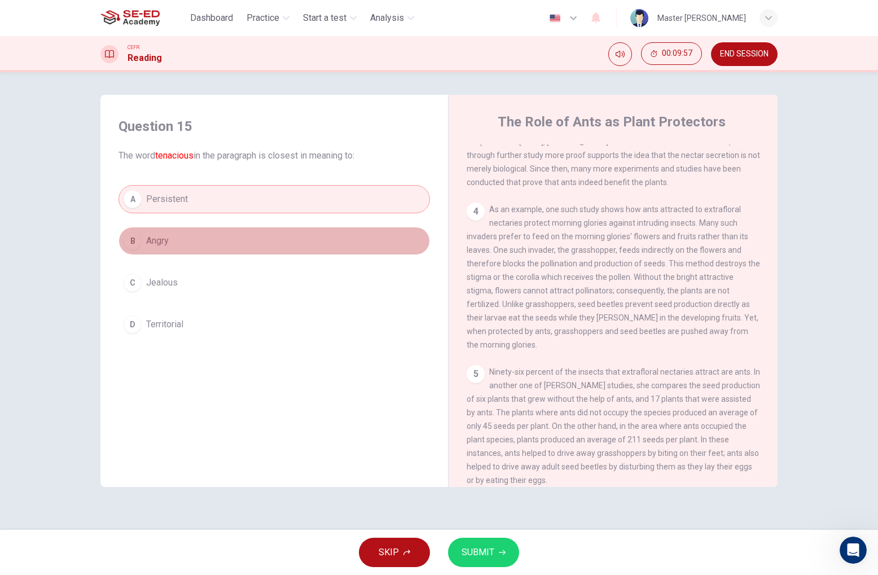
drag, startPoint x: 153, startPoint y: 244, endPoint x: 169, endPoint y: 246, distance: 16.4
click at [153, 244] on span "Angry" at bounding box center [157, 241] width 23 height 14
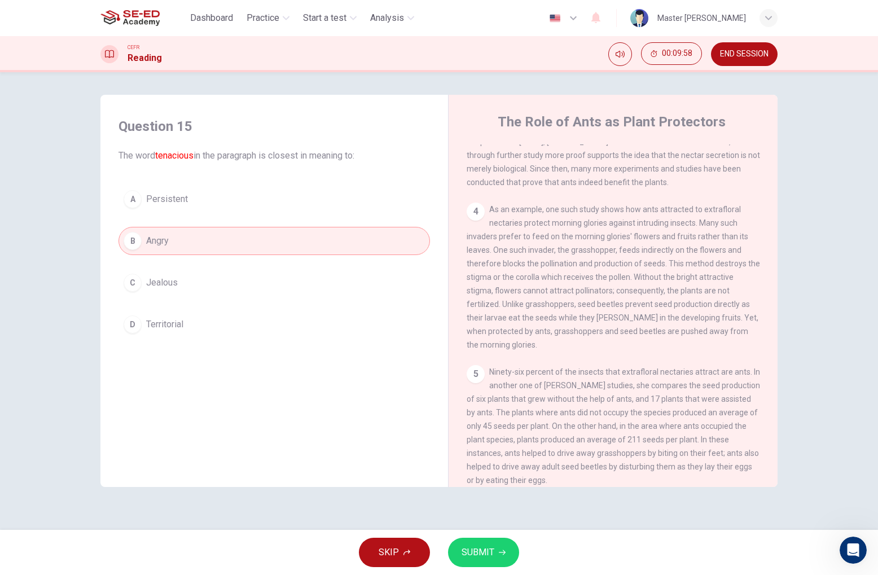
click at [178, 292] on button "C Jealous" at bounding box center [273, 282] width 311 height 28
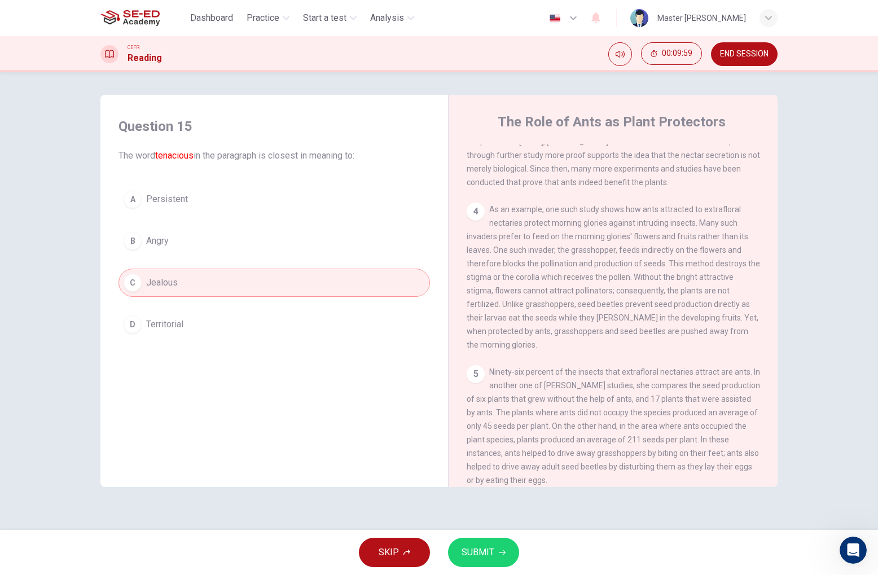
drag, startPoint x: 206, startPoint y: 328, endPoint x: 316, endPoint y: 385, distance: 123.4
click at [206, 328] on button "D Territorial" at bounding box center [273, 324] width 311 height 28
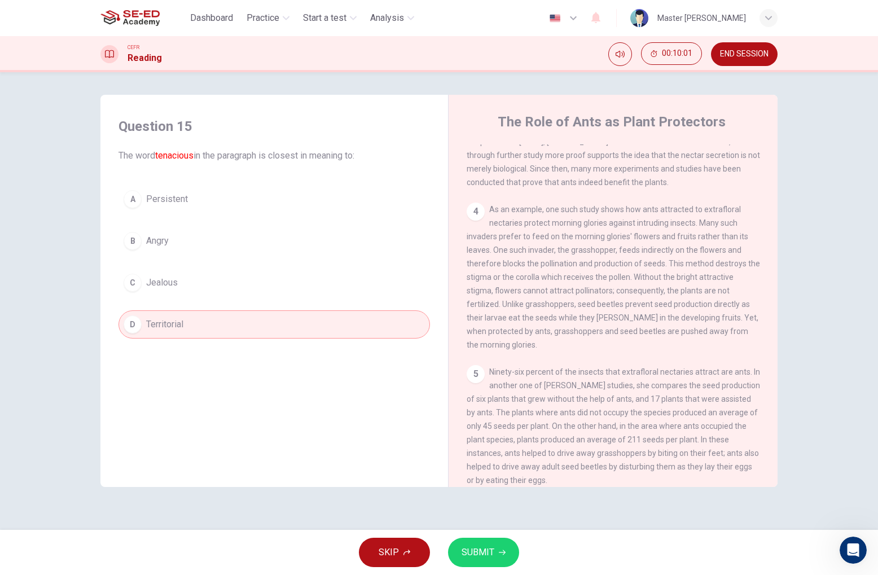
click at [491, 559] on span "SUBMIT" at bounding box center [477, 552] width 33 height 16
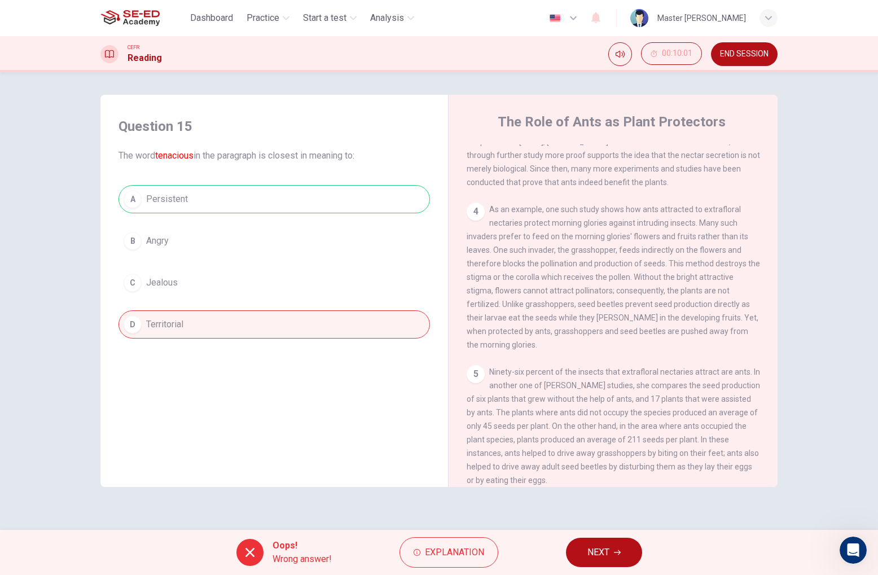
click at [609, 547] on span "NEXT" at bounding box center [598, 552] width 22 height 16
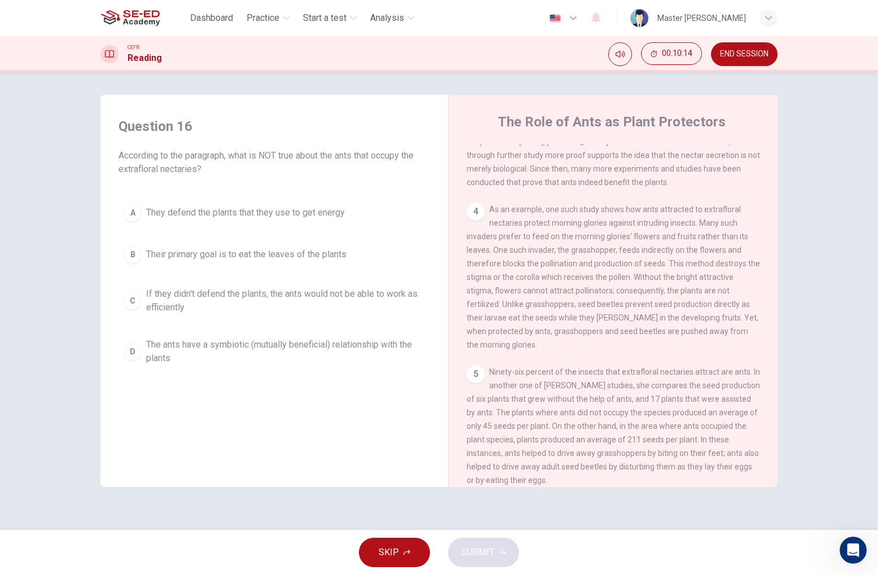
scroll to position [0, 0]
drag, startPoint x: 256, startPoint y: 345, endPoint x: 454, endPoint y: 421, distance: 211.9
click at [272, 350] on span "The ants have a symbiotic (mutually beneficial) relationship with the plants" at bounding box center [285, 351] width 279 height 27
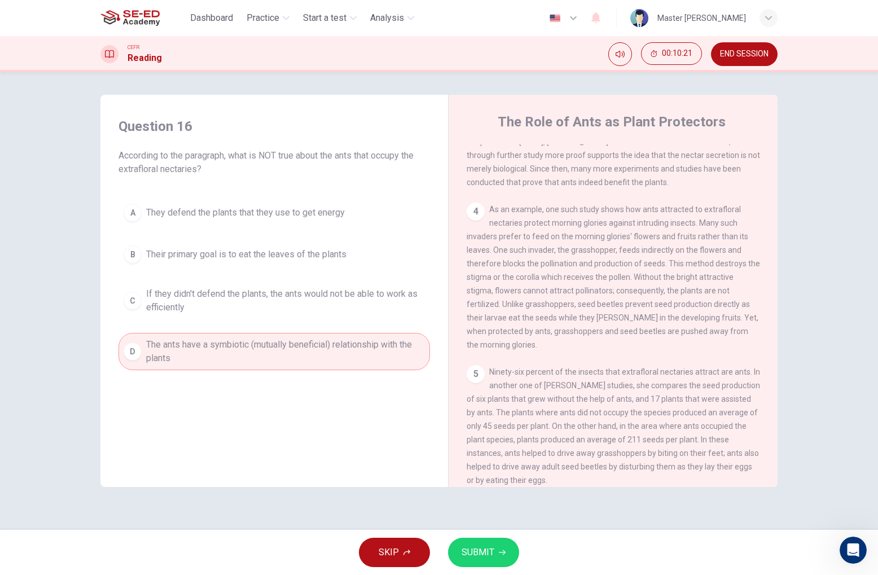
click at [494, 547] on button "SUBMIT" at bounding box center [483, 551] width 71 height 29
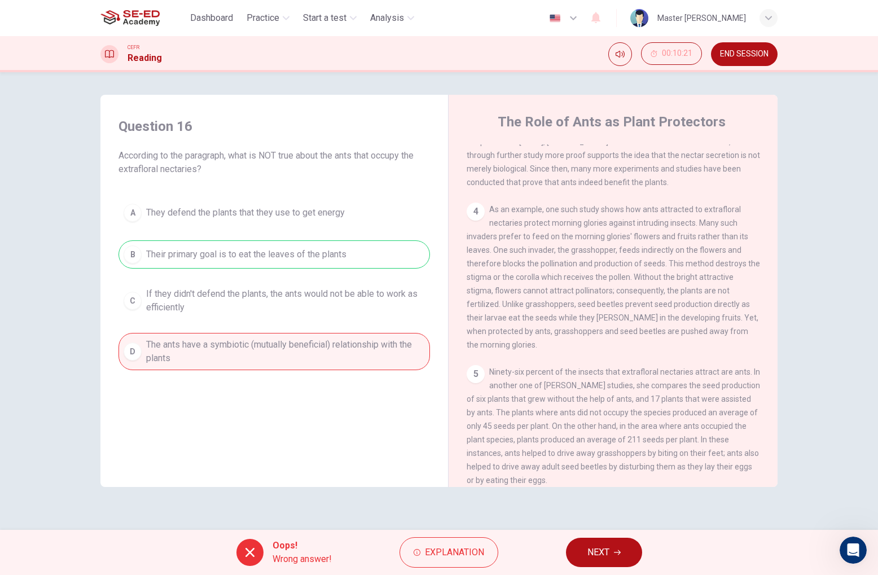
click at [600, 549] on span "NEXT" at bounding box center [598, 552] width 22 height 16
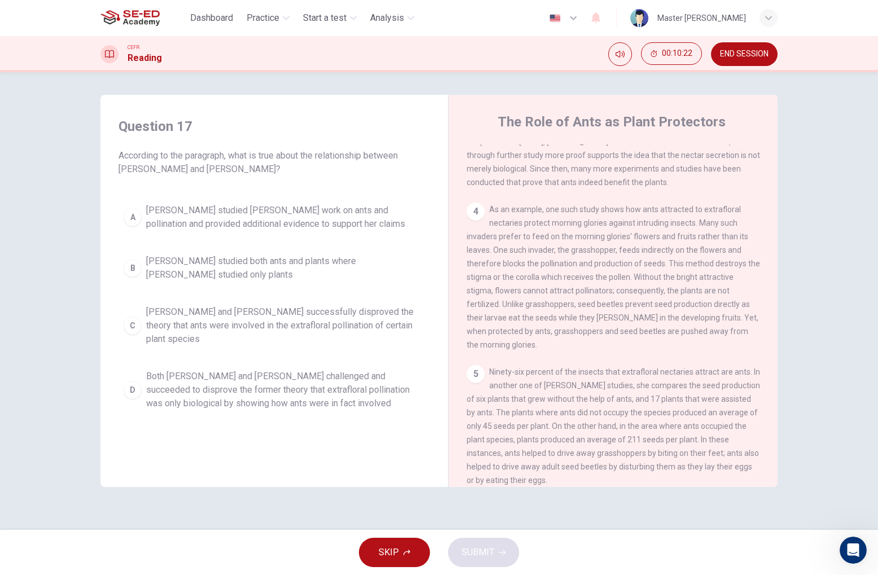
click at [138, 385] on button "D Both [PERSON_NAME] and [PERSON_NAME] challenged and succeeded to disprove the…" at bounding box center [273, 389] width 311 height 51
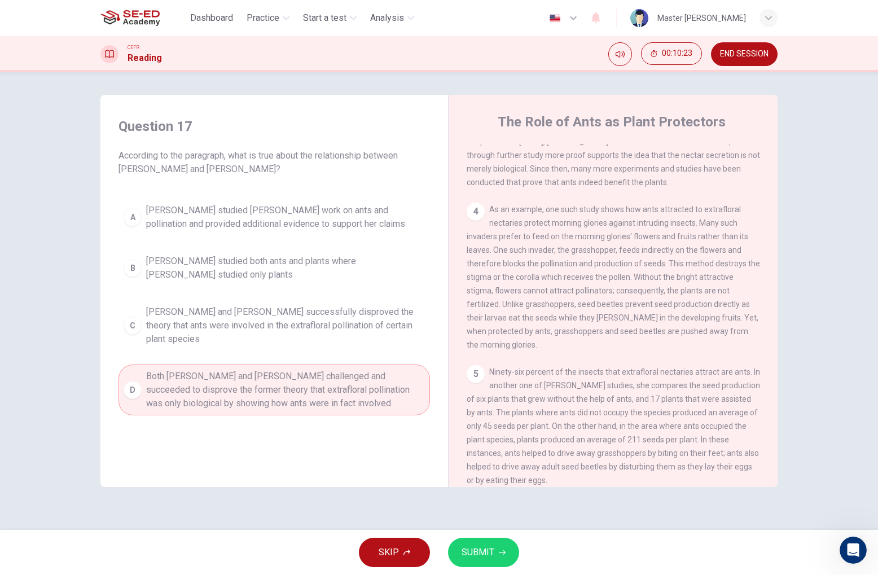
click at [505, 552] on button "SUBMIT" at bounding box center [483, 551] width 71 height 29
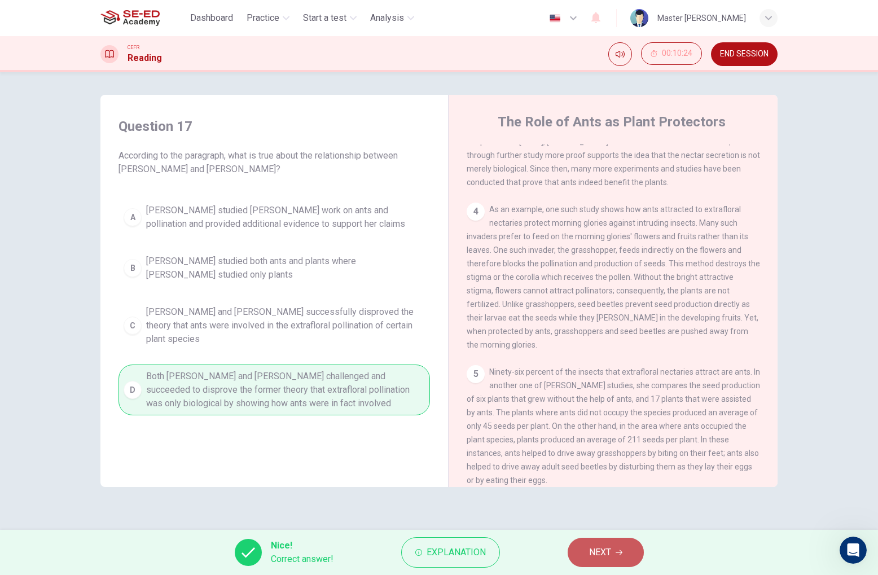
drag, startPoint x: 610, startPoint y: 545, endPoint x: 616, endPoint y: 543, distance: 6.6
click at [610, 545] on span "NEXT" at bounding box center [600, 552] width 22 height 16
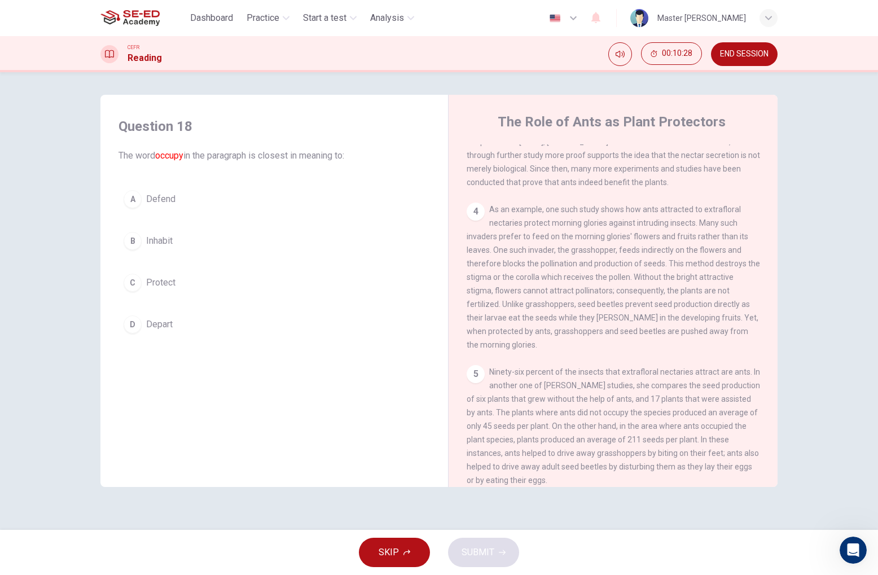
click at [160, 240] on span "Inhabit" at bounding box center [159, 241] width 27 height 14
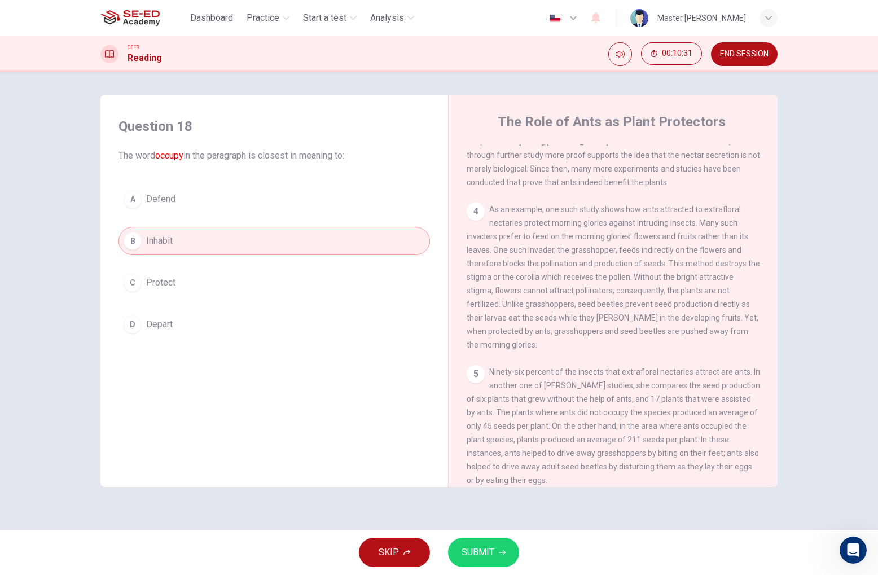
click at [155, 201] on span "Defend" at bounding box center [160, 199] width 29 height 14
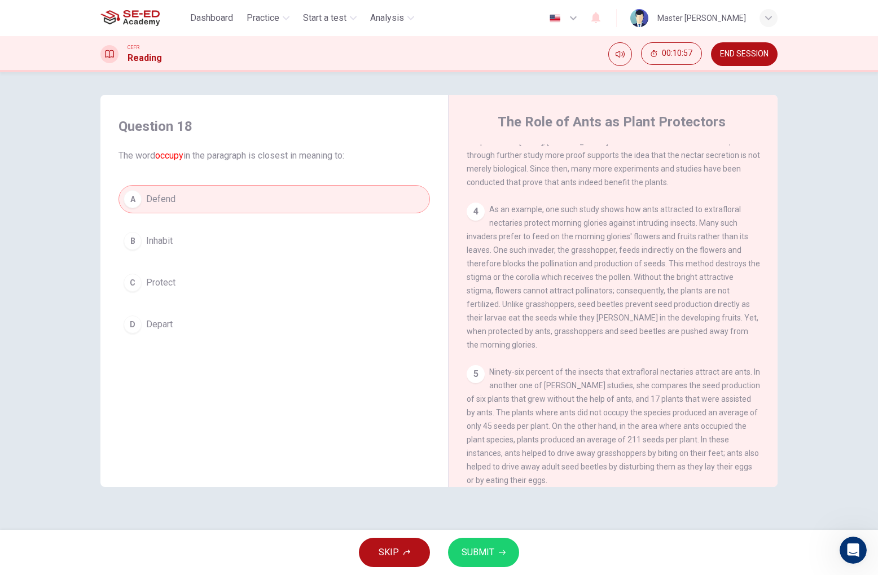
click at [173, 317] on button "D Depart" at bounding box center [273, 324] width 311 height 28
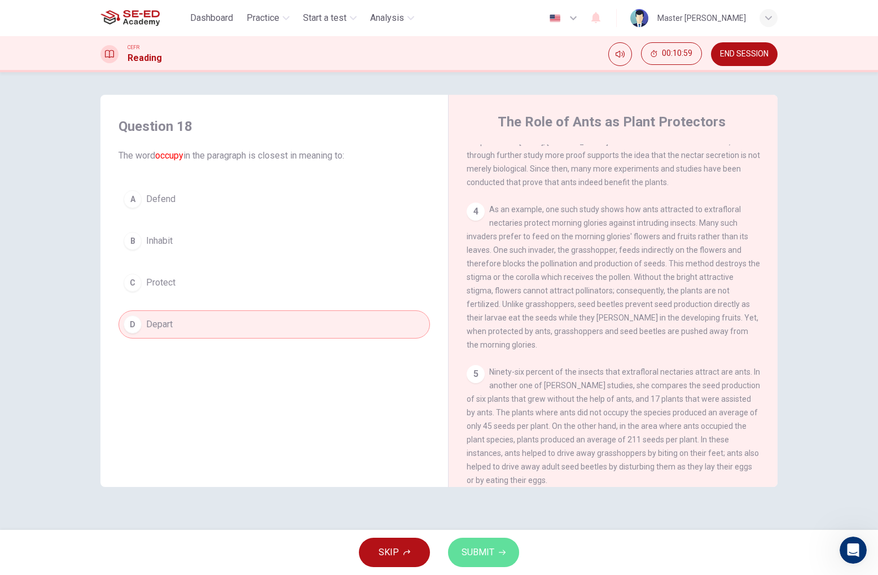
click at [477, 554] on span "SUBMIT" at bounding box center [477, 552] width 33 height 16
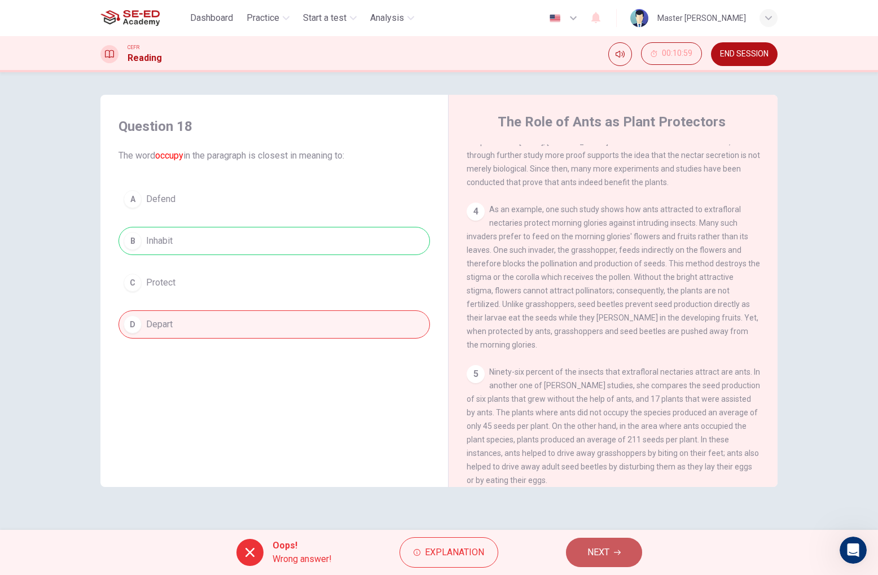
click at [612, 555] on button "NEXT" at bounding box center [604, 551] width 76 height 29
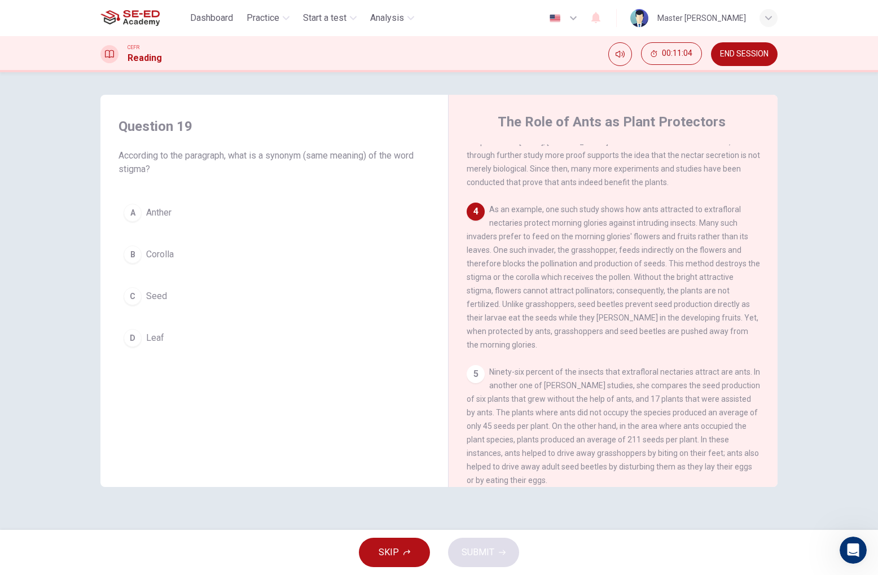
click at [171, 219] on span "Anther" at bounding box center [158, 213] width 25 height 14
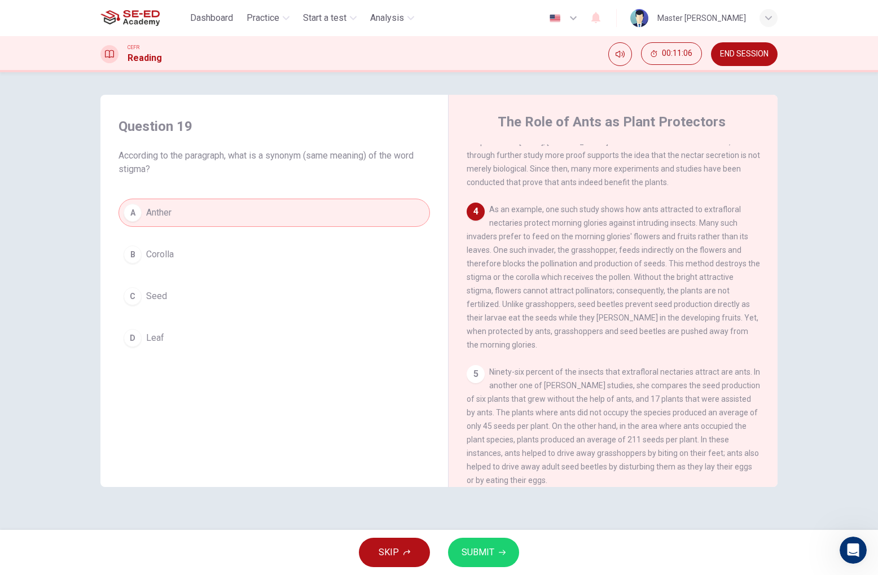
drag, startPoint x: 144, startPoint y: 255, endPoint x: 186, endPoint y: 302, distance: 63.1
click at [144, 255] on button "B Corolla" at bounding box center [273, 254] width 311 height 28
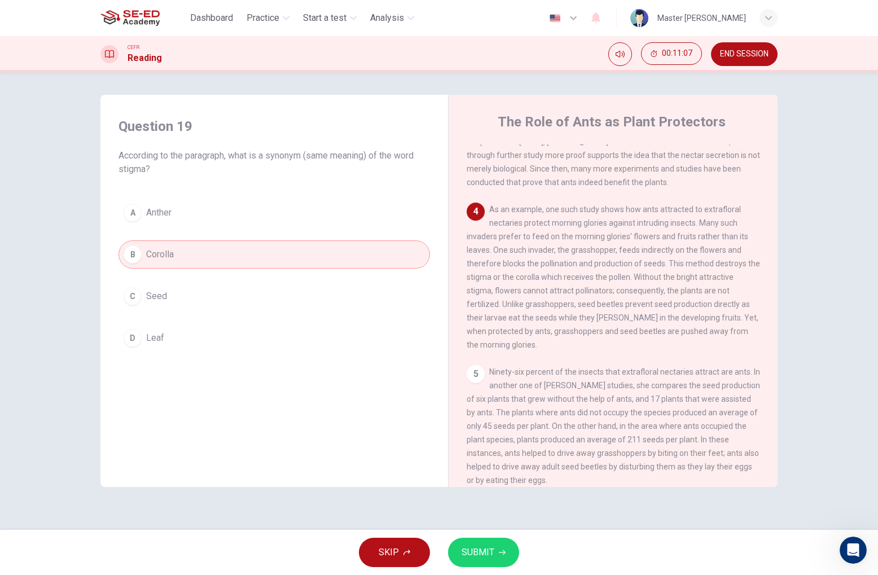
click at [185, 306] on button "C Seed" at bounding box center [273, 296] width 311 height 28
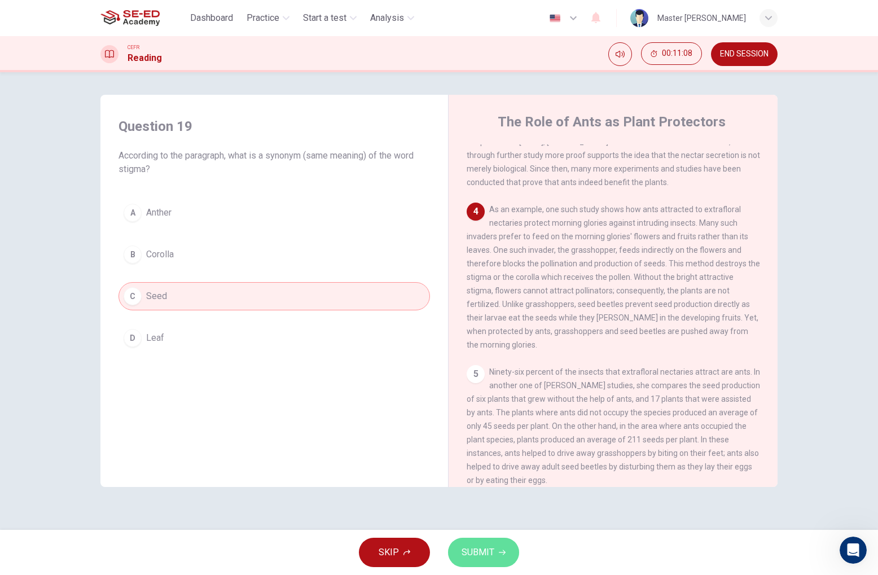
click at [486, 553] on span "SUBMIT" at bounding box center [477, 552] width 33 height 16
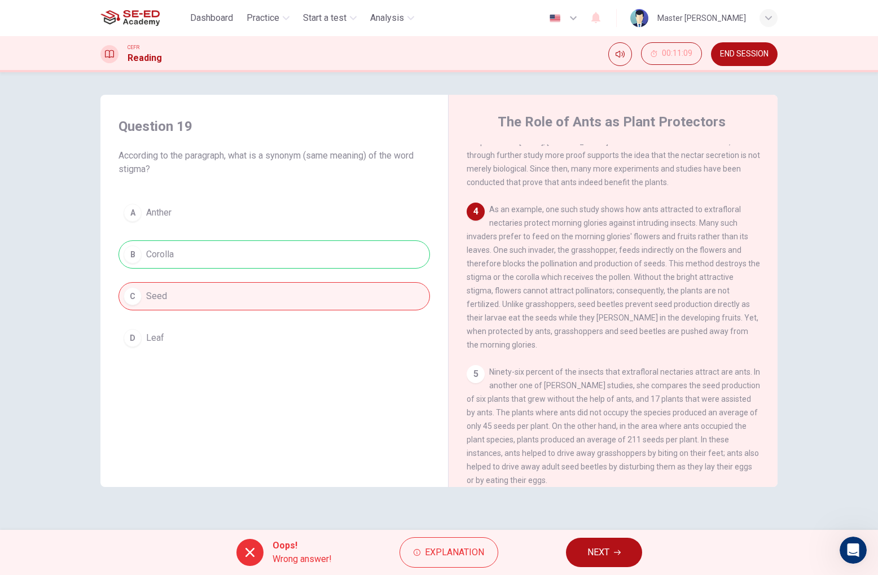
click at [602, 553] on span "NEXT" at bounding box center [598, 552] width 22 height 16
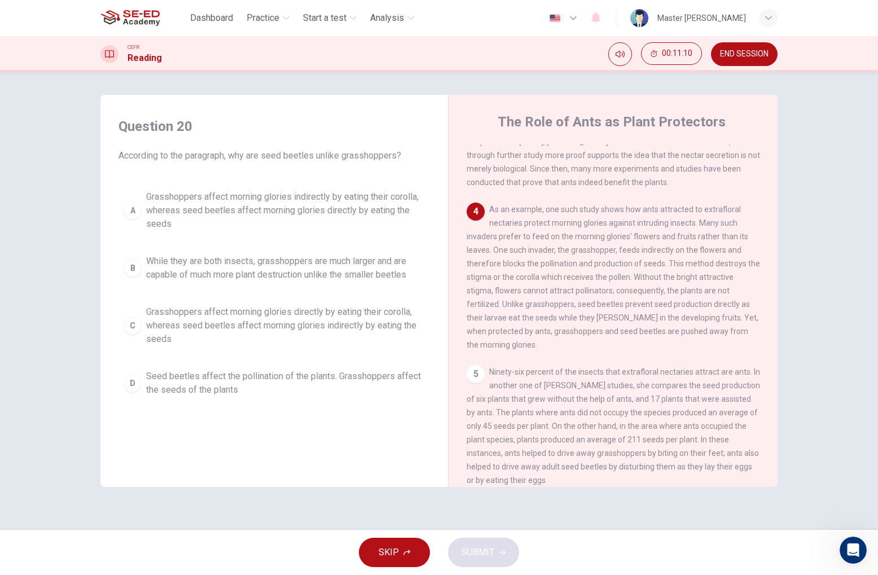
click at [152, 208] on span "Grasshoppers affect morning glories indirectly by eating their corolla, whereas…" at bounding box center [285, 210] width 279 height 41
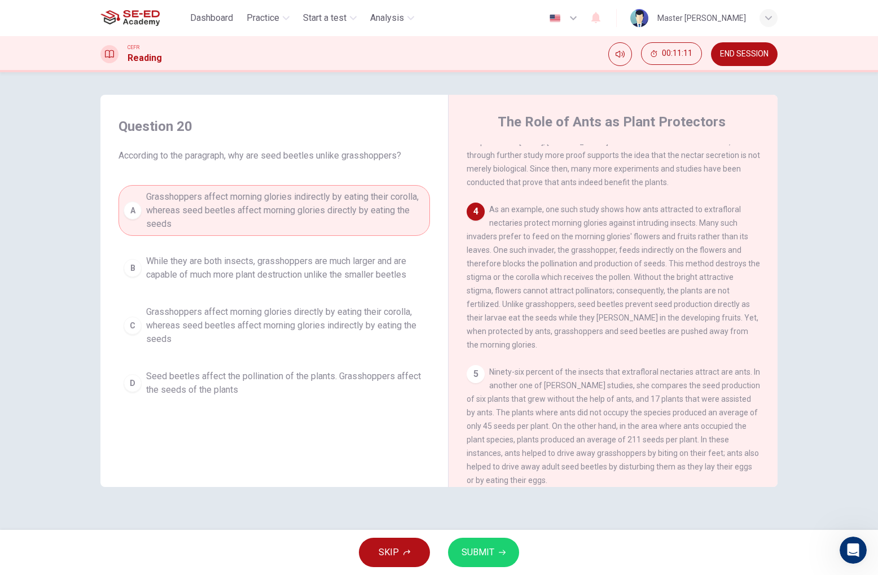
click at [476, 550] on span "SUBMIT" at bounding box center [477, 552] width 33 height 16
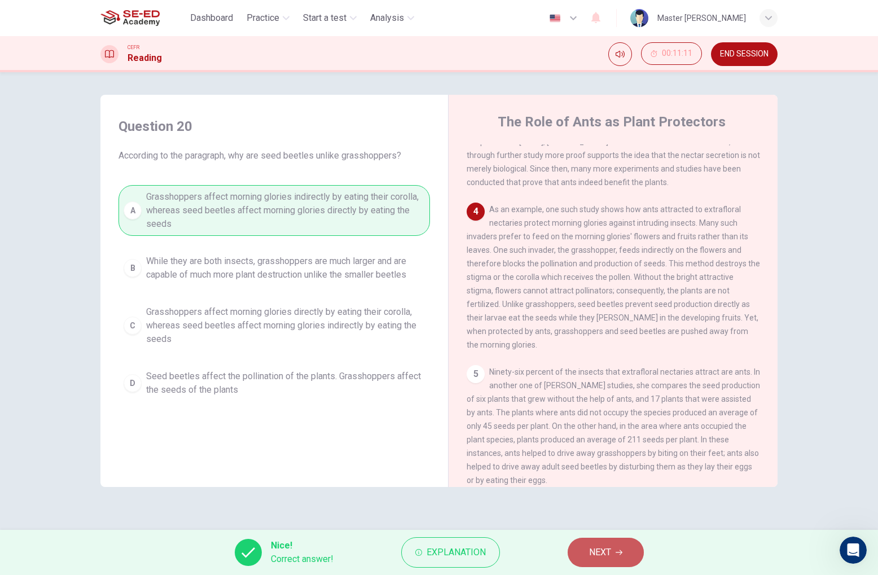
drag, startPoint x: 602, startPoint y: 544, endPoint x: 588, endPoint y: 515, distance: 32.3
click at [601, 544] on span "NEXT" at bounding box center [600, 552] width 22 height 16
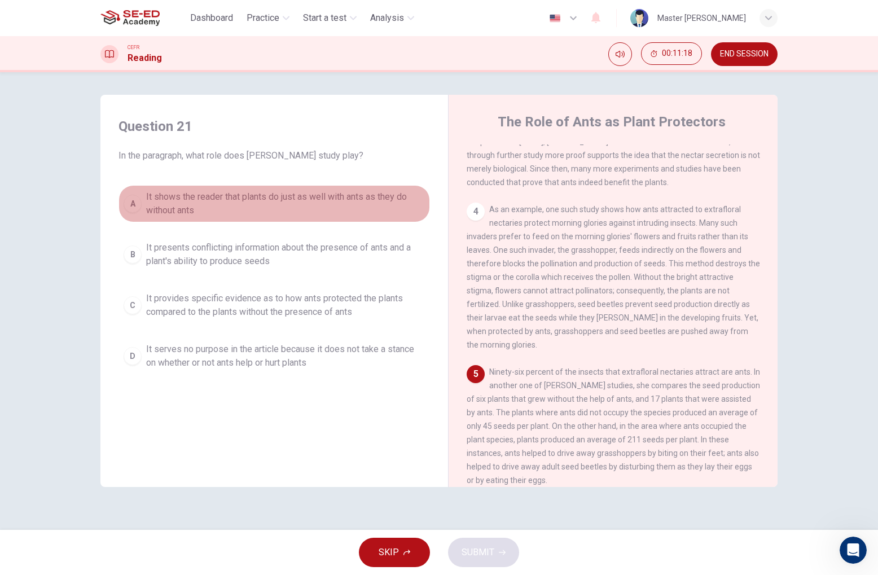
click at [204, 207] on span "It shows the reader that plants do just as well with ants as they do without an…" at bounding box center [285, 203] width 279 height 27
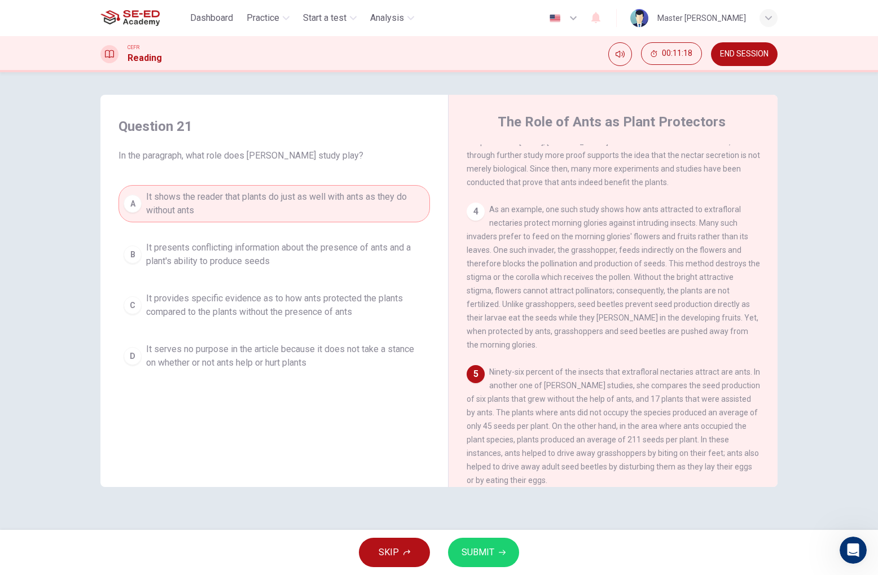
click at [217, 254] on span "It presents conflicting information about the presence of ants and a plant's ab…" at bounding box center [285, 254] width 279 height 27
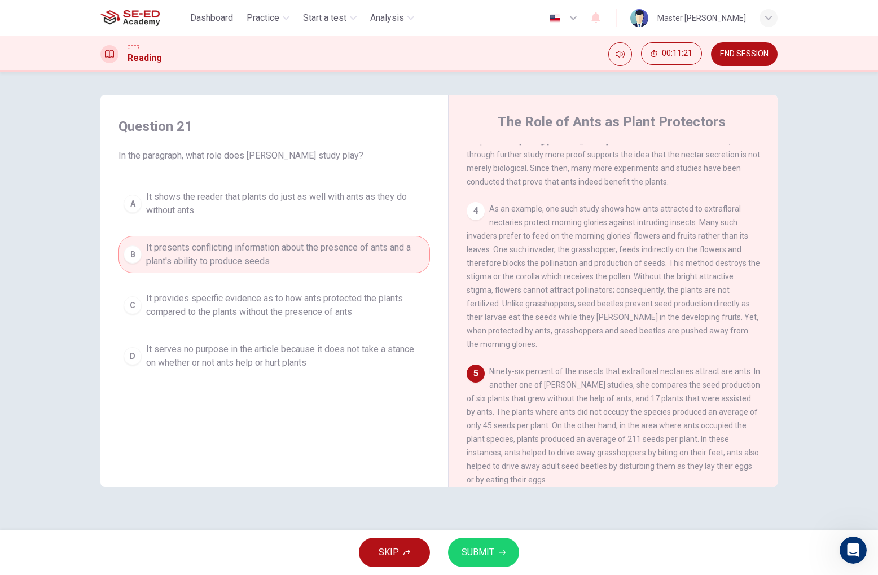
scroll to position [362, 0]
click at [297, 302] on span "It provides specific evidence as to how ants protected the plants compared to t…" at bounding box center [285, 305] width 279 height 27
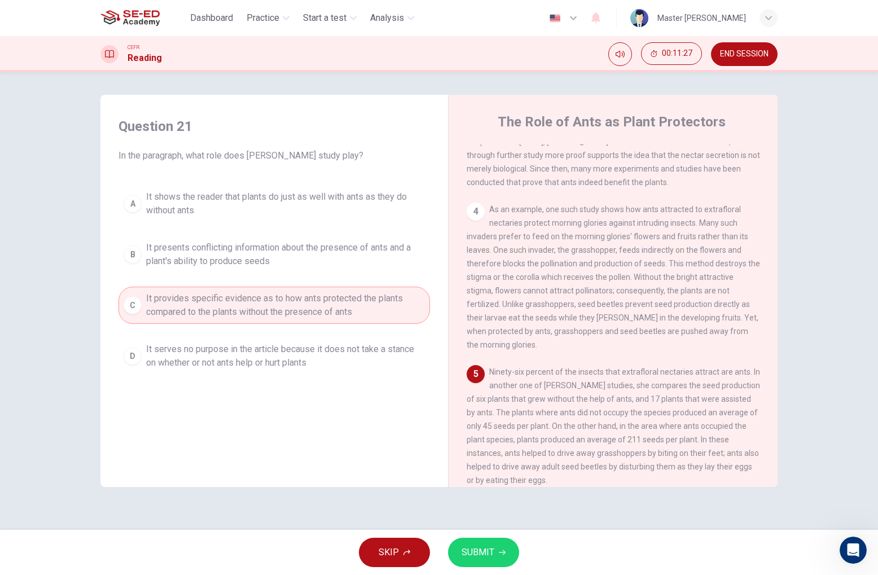
click at [477, 555] on span "SUBMIT" at bounding box center [477, 552] width 33 height 16
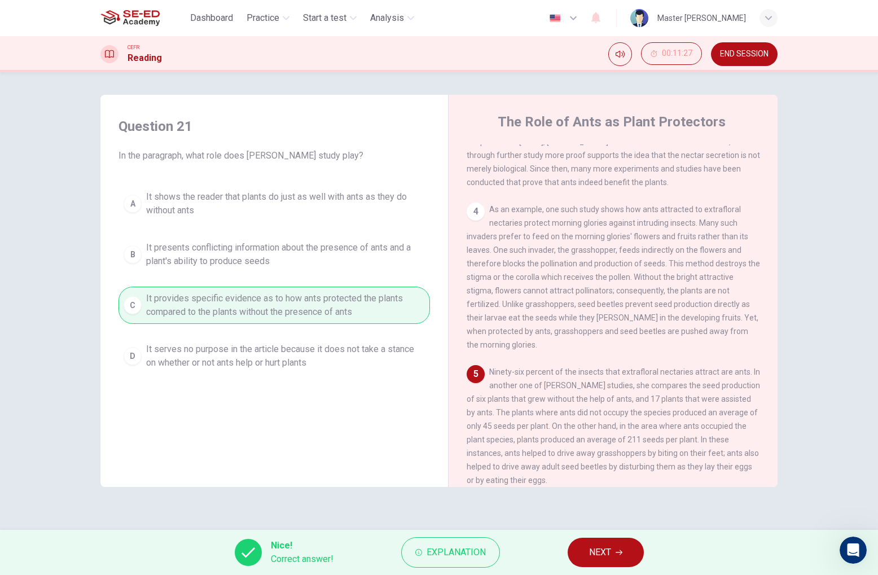
click at [590, 558] on span "NEXT" at bounding box center [600, 552] width 22 height 16
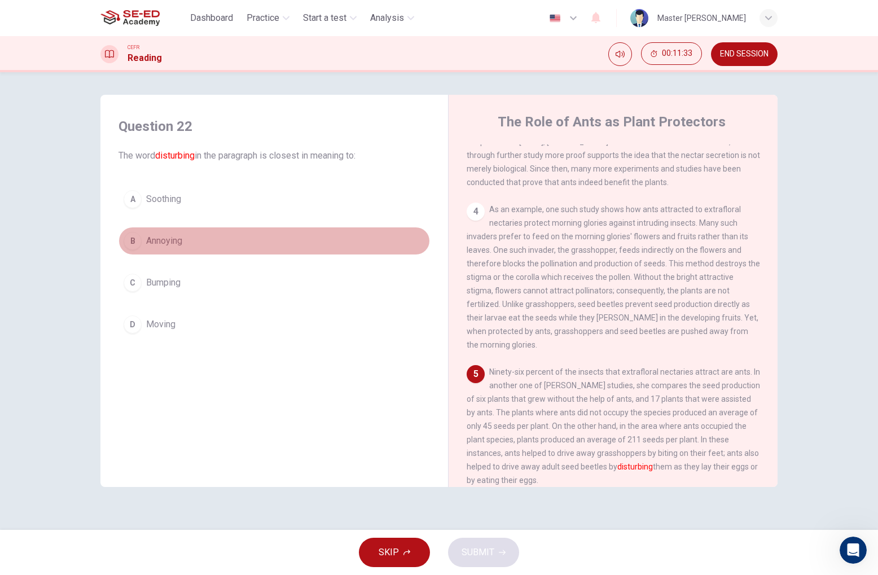
drag, startPoint x: 175, startPoint y: 246, endPoint x: 434, endPoint y: 416, distance: 309.6
click at [178, 249] on button "B Annoying" at bounding box center [273, 241] width 311 height 28
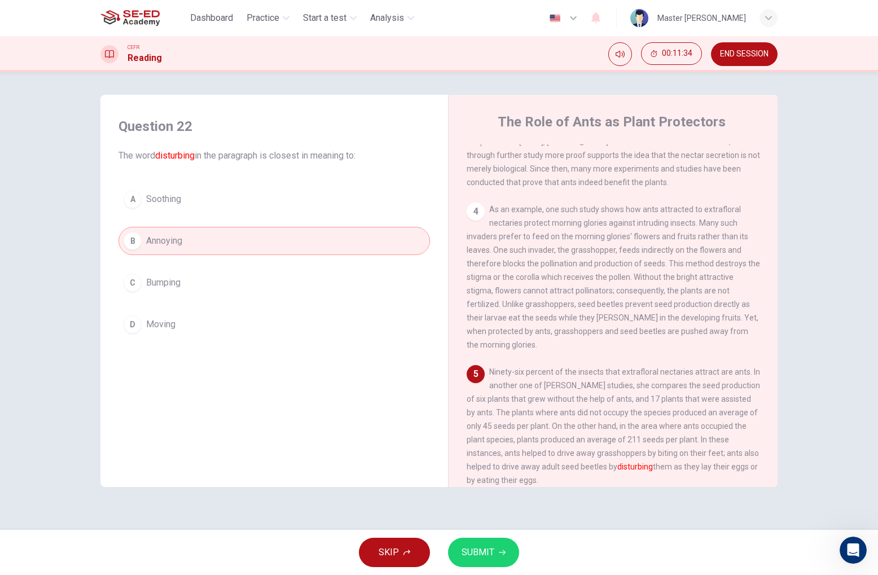
click at [469, 548] on span "SUBMIT" at bounding box center [477, 552] width 33 height 16
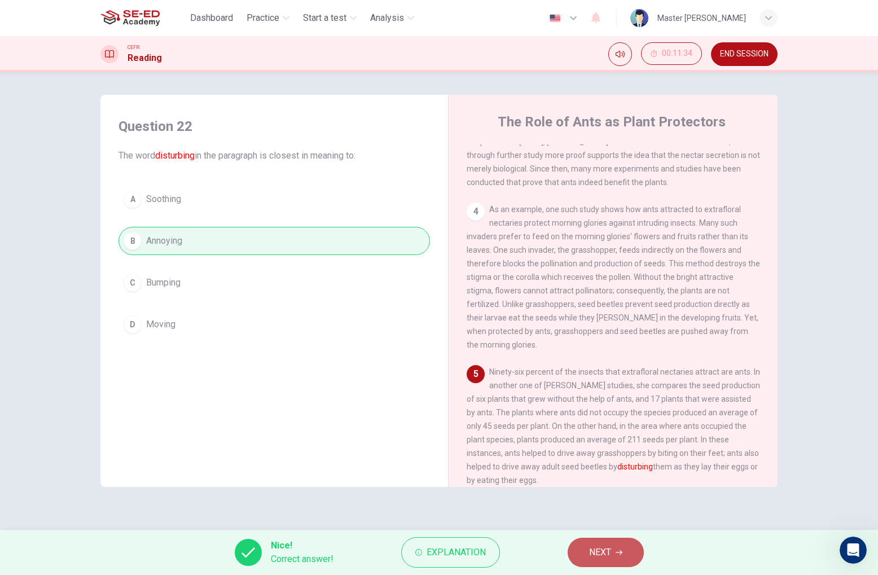
click at [620, 549] on icon "button" at bounding box center [618, 552] width 7 height 7
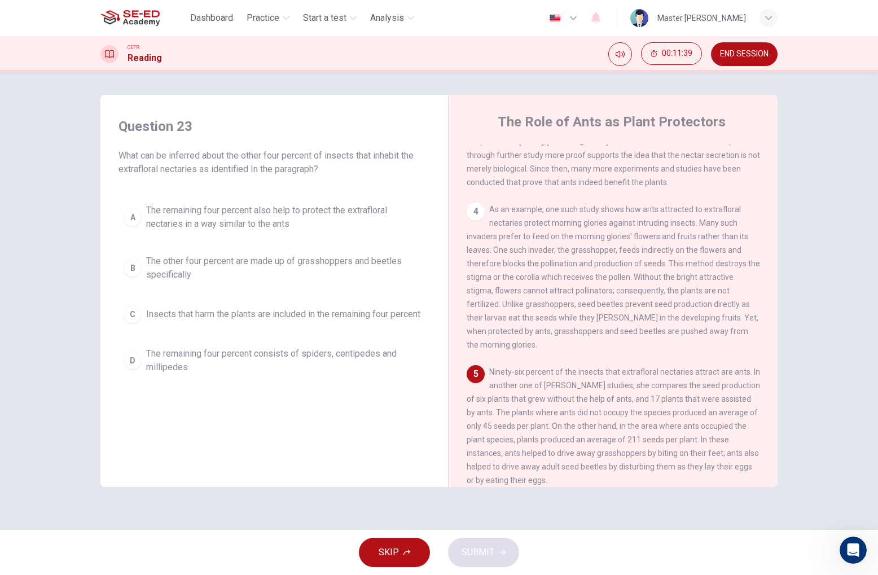
click at [287, 211] on span "The remaining four percent also help to protect the extrafloral nectaries in a …" at bounding box center [285, 217] width 279 height 27
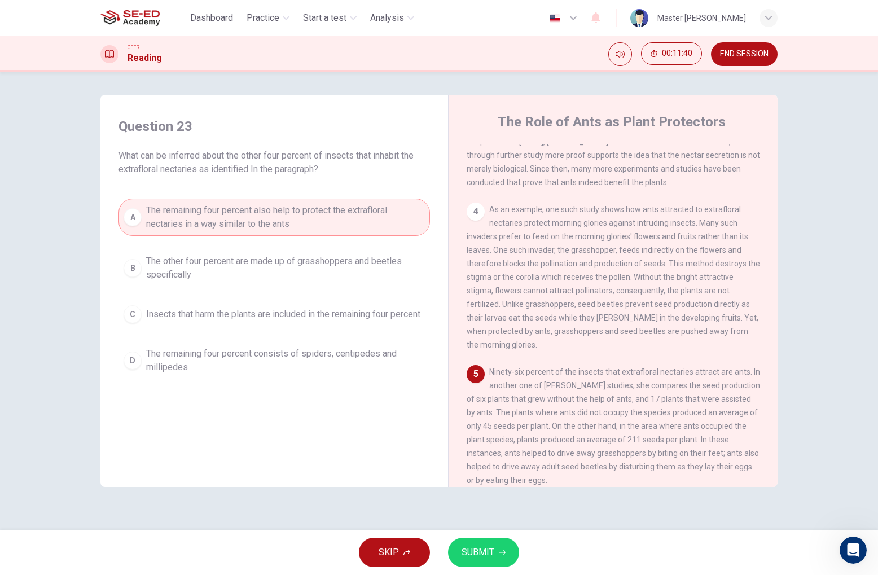
click at [490, 554] on span "SUBMIT" at bounding box center [477, 552] width 33 height 16
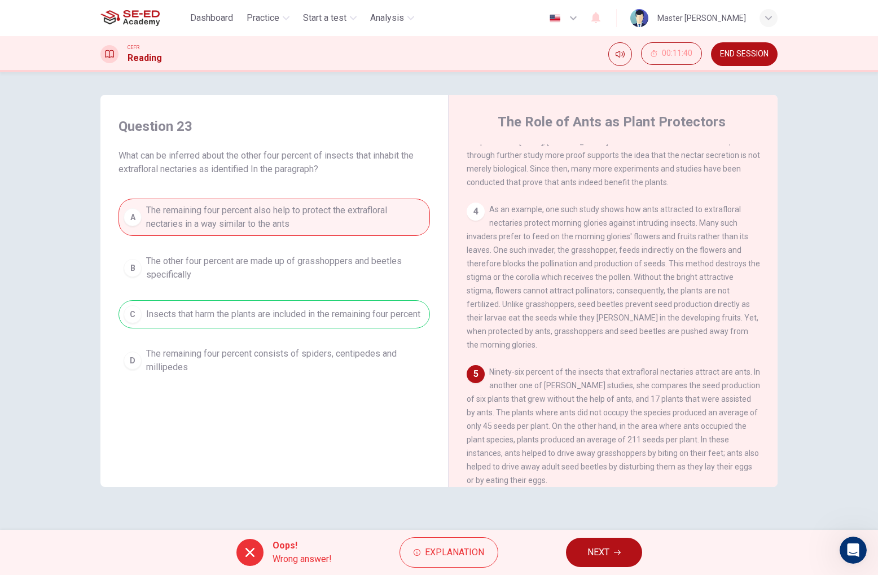
click at [596, 549] on span "NEXT" at bounding box center [598, 552] width 22 height 16
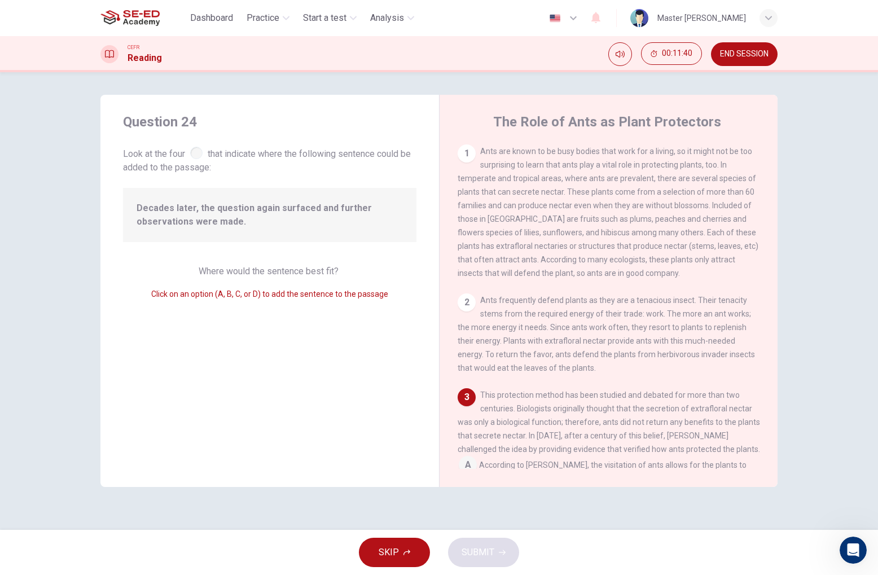
scroll to position [213, 0]
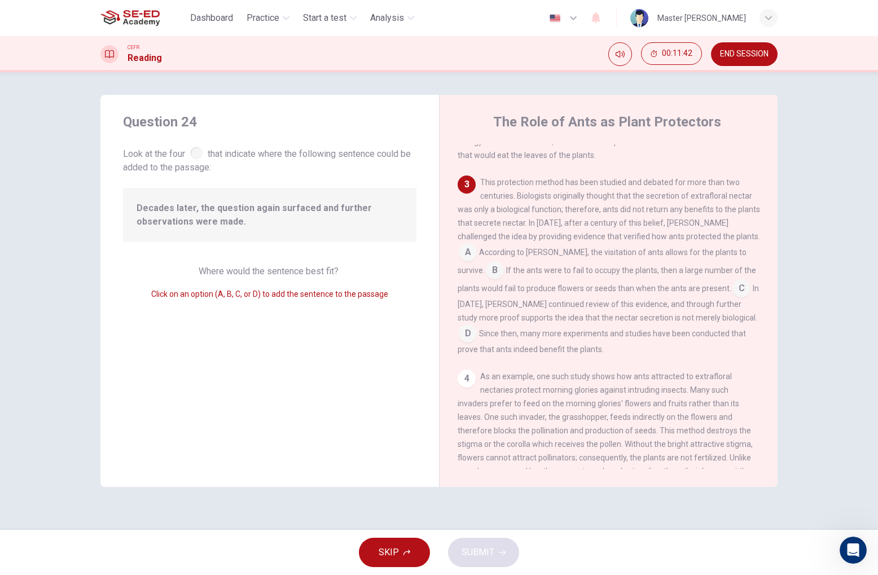
click at [202, 157] on span "Look at the four that indicate where the following sentence could be added to t…" at bounding box center [269, 159] width 293 height 30
click at [200, 156] on div at bounding box center [196, 153] width 12 height 12
drag, startPoint x: 200, startPoint y: 153, endPoint x: 205, endPoint y: 173, distance: 20.5
click at [200, 155] on div at bounding box center [196, 153] width 12 height 12
drag, startPoint x: 207, startPoint y: 224, endPoint x: 218, endPoint y: 230, distance: 12.4
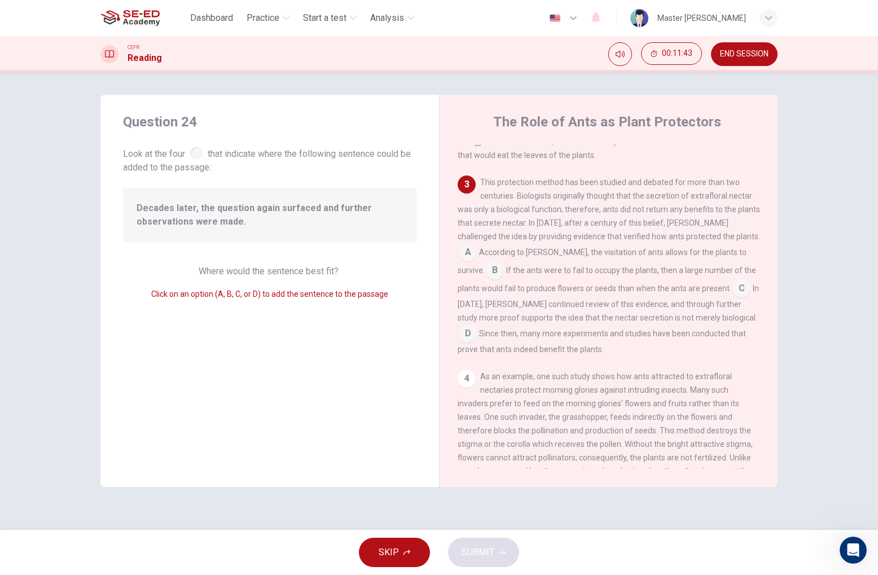
click at [211, 226] on span "Decades later, the question again surfaced and further observations were made." at bounding box center [269, 214] width 266 height 27
click at [268, 284] on div "Where would the sentence best fit? Click on an option (A, B, C, or D) to add th…" at bounding box center [269, 283] width 293 height 36
click at [466, 252] on input at bounding box center [468, 253] width 18 height 18
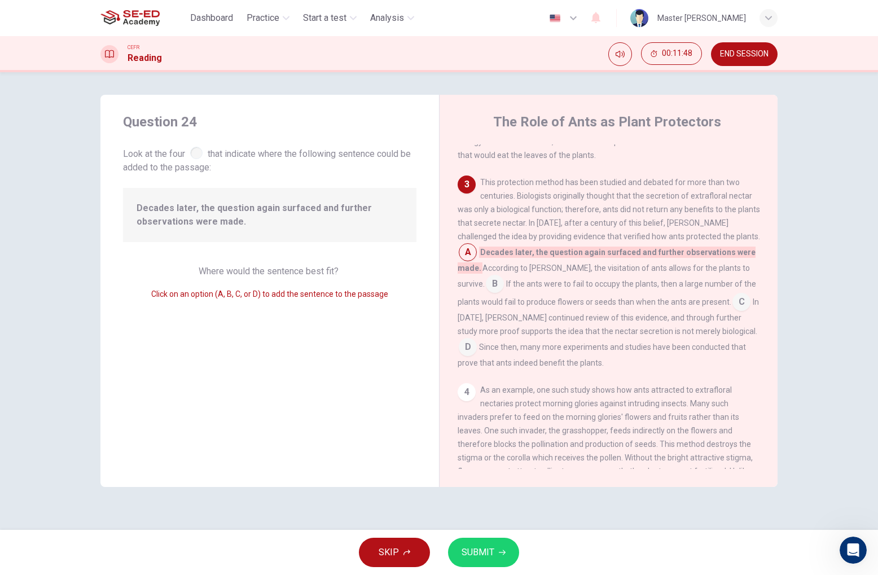
click at [486, 285] on input at bounding box center [495, 285] width 18 height 18
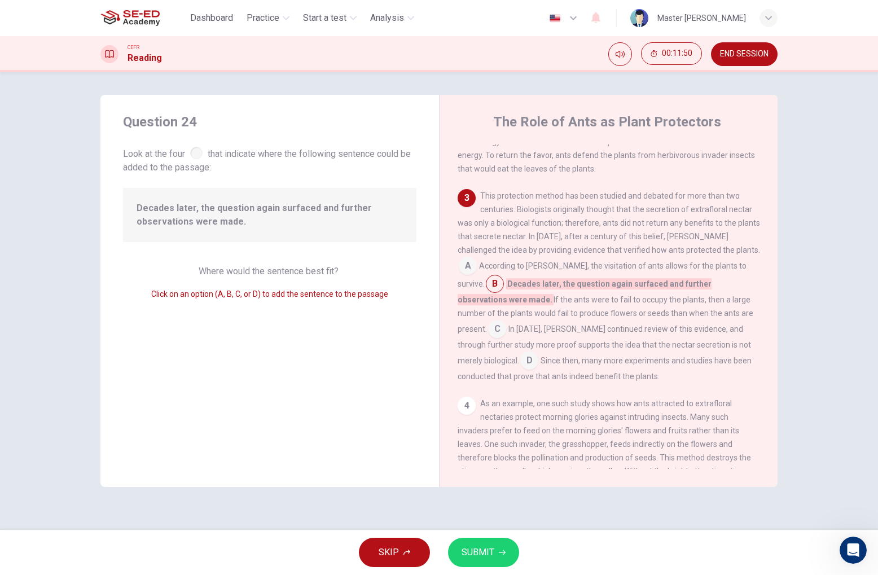
scroll to position [195, 0]
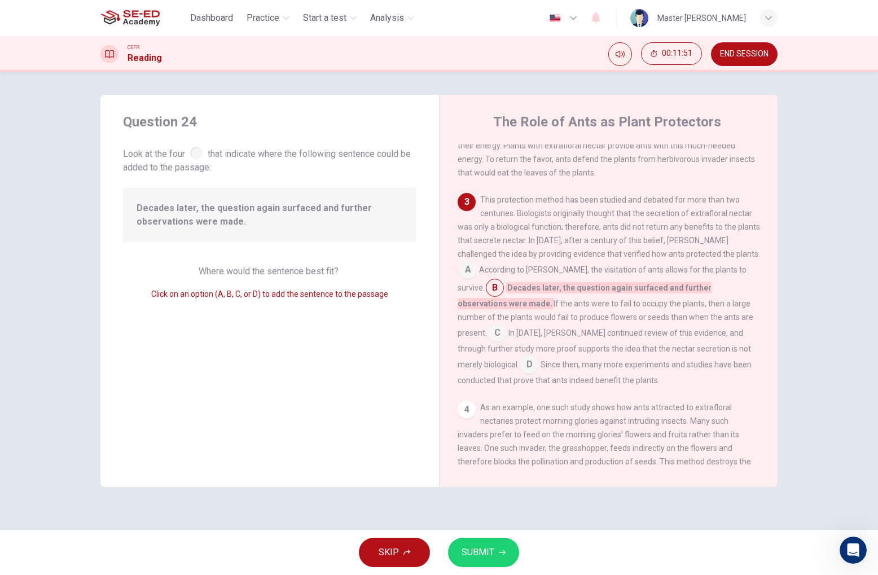
click at [490, 548] on span "SUBMIT" at bounding box center [477, 552] width 33 height 16
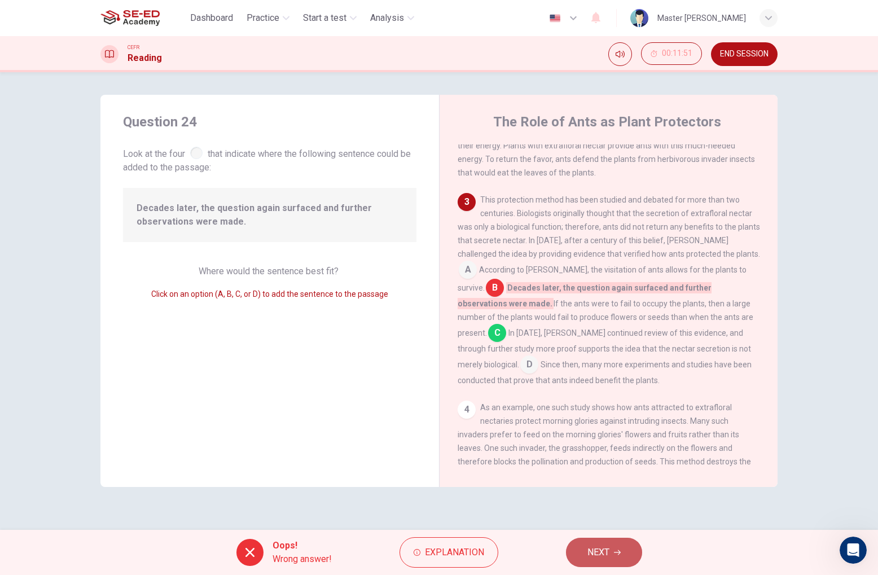
drag, startPoint x: 609, startPoint y: 549, endPoint x: 614, endPoint y: 507, distance: 42.0
click at [607, 549] on button "NEXT" at bounding box center [604, 551] width 76 height 29
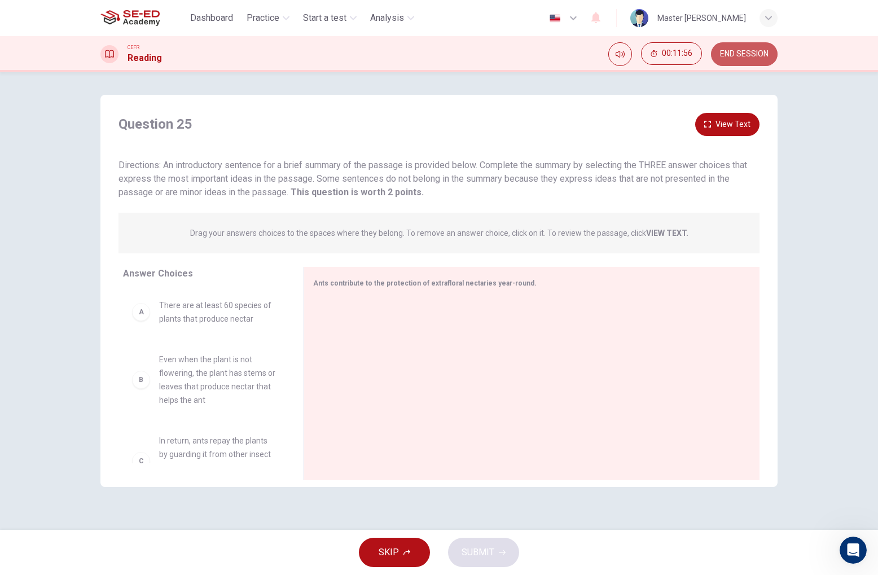
click at [728, 54] on span "END SESSION" at bounding box center [744, 54] width 49 height 9
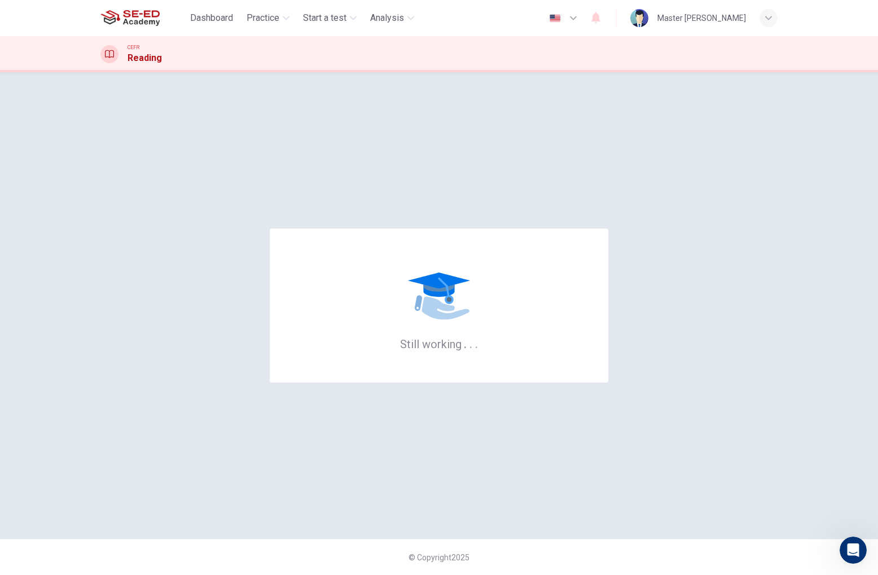
click at [763, 17] on div "button" at bounding box center [768, 18] width 18 height 18
